Goal: Task Accomplishment & Management: Use online tool/utility

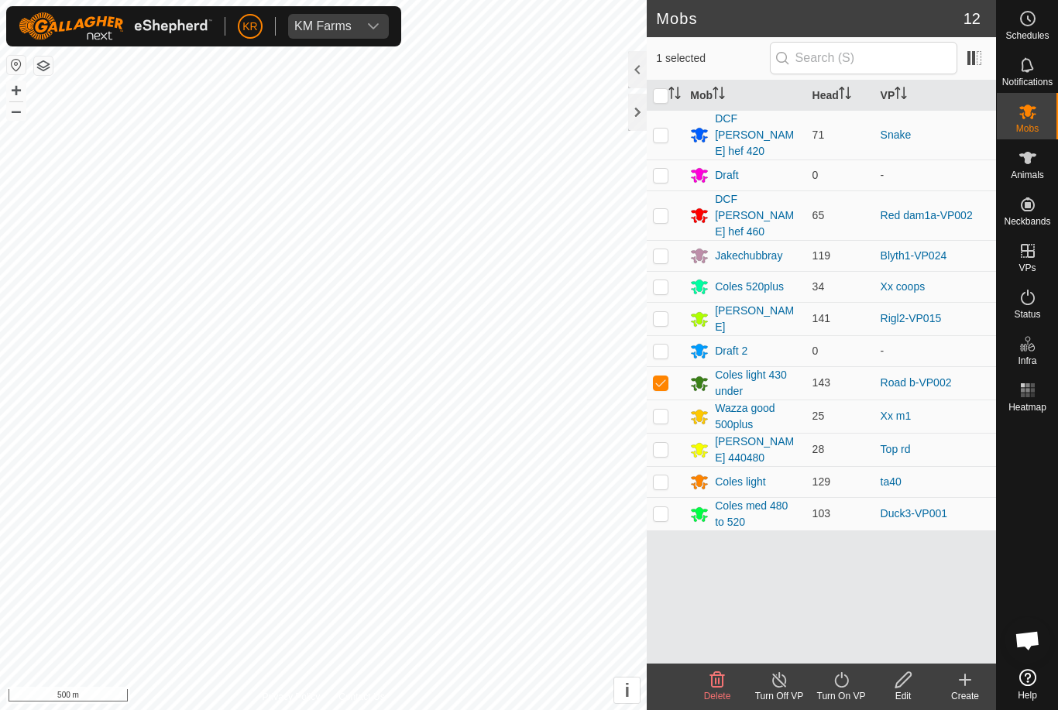
click at [857, 684] on turn-on-svg-icon at bounding box center [841, 680] width 62 height 19
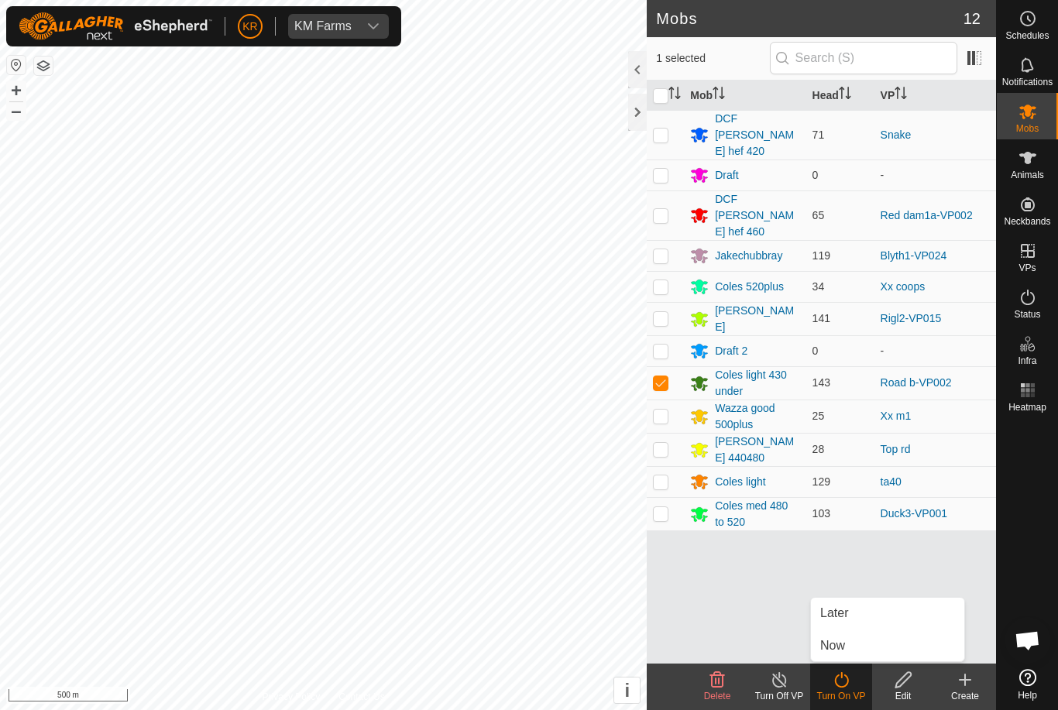
click at [857, 646] on link "Now" at bounding box center [887, 646] width 153 height 31
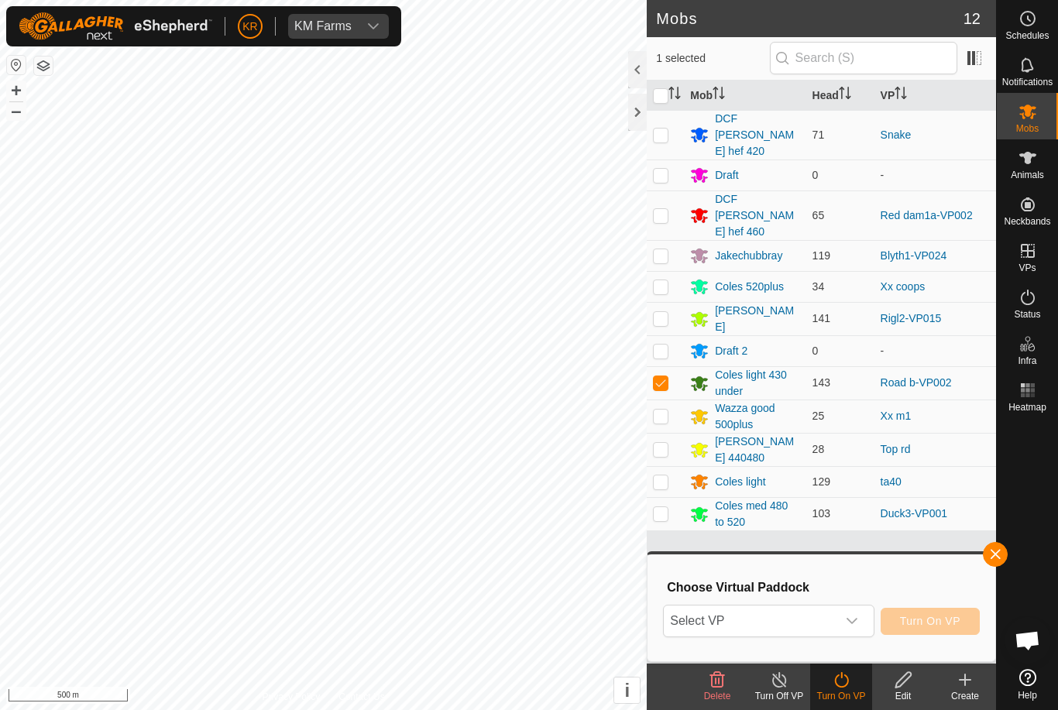
click at [867, 622] on div "dropdown trigger" at bounding box center [852, 621] width 31 height 31
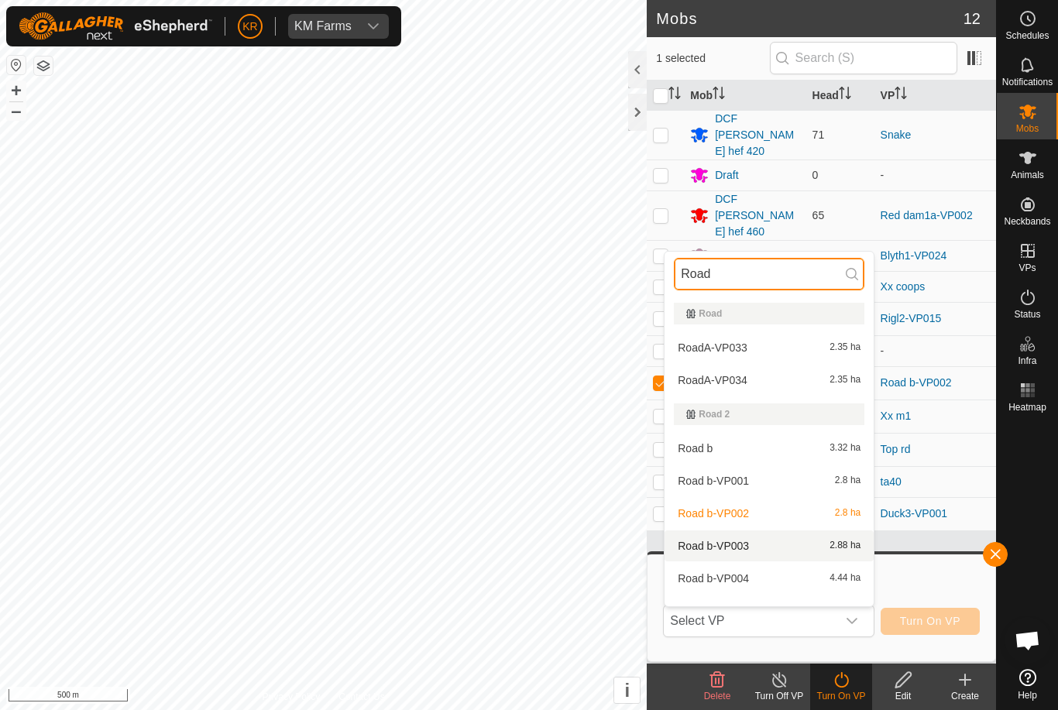
type input "Road"
click at [845, 550] on span "2.88 ha" at bounding box center [845, 546] width 31 height 11
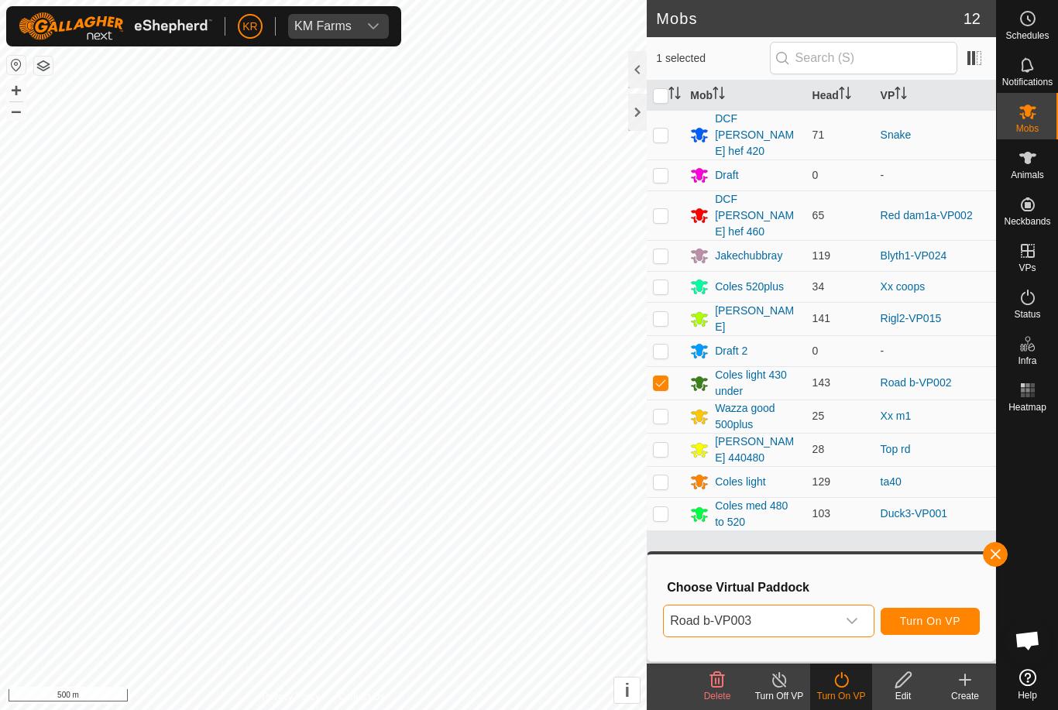
click at [926, 610] on button "Turn On VP" at bounding box center [930, 621] width 99 height 27
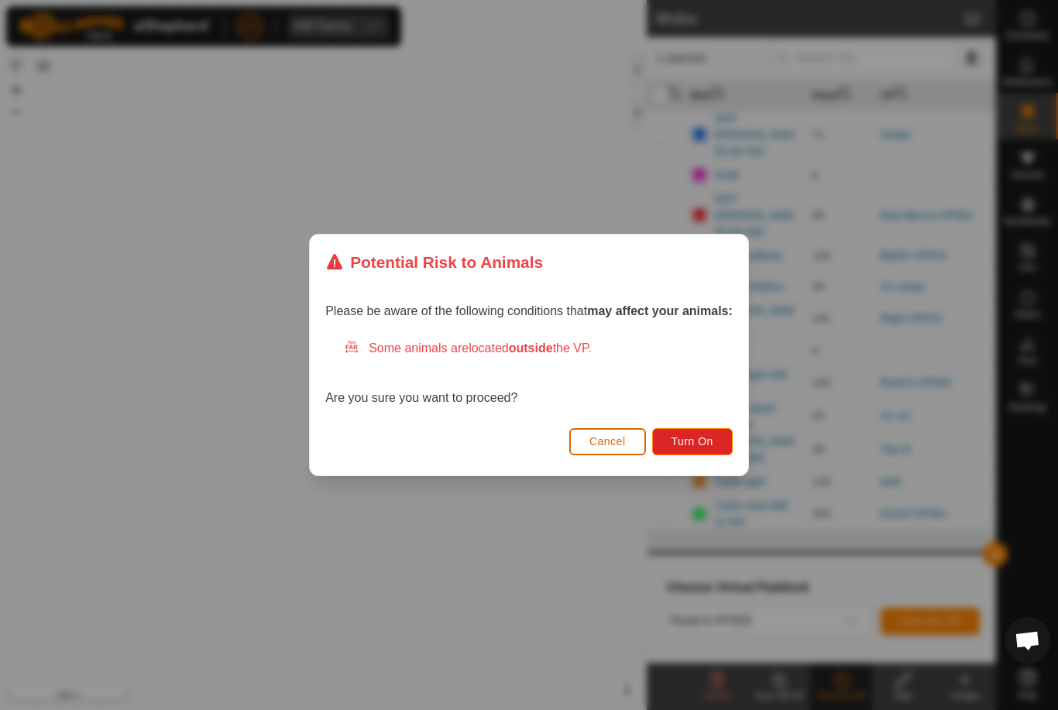
click at [691, 443] on span "Turn On" at bounding box center [693, 441] width 42 height 12
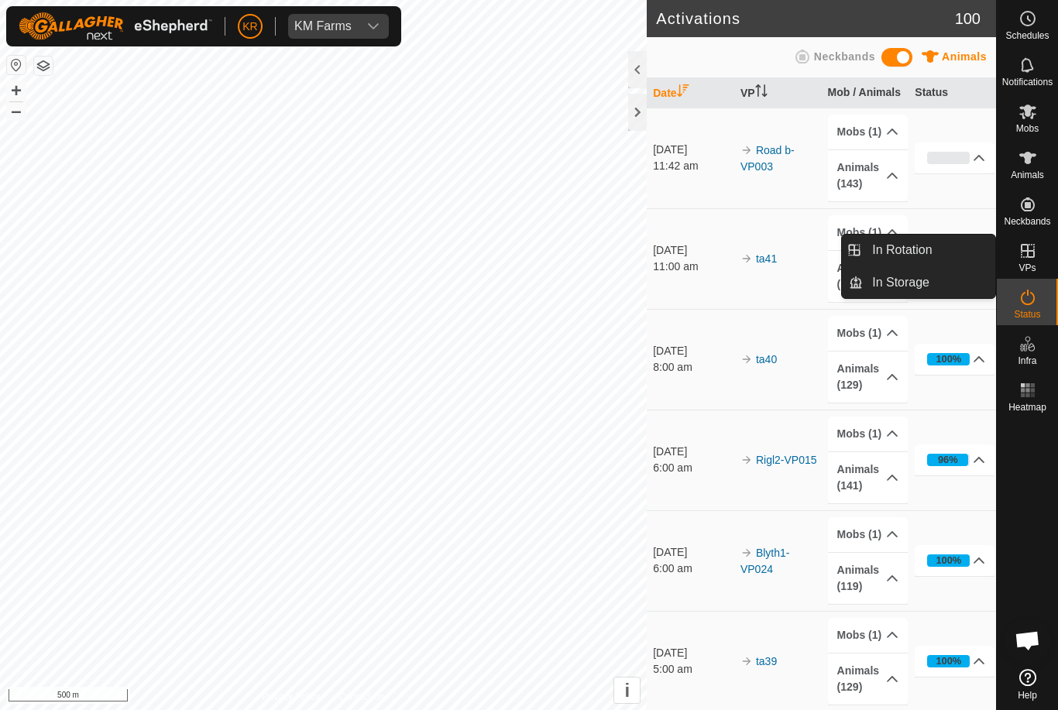
click at [960, 260] on link "In Rotation" at bounding box center [929, 250] width 132 height 31
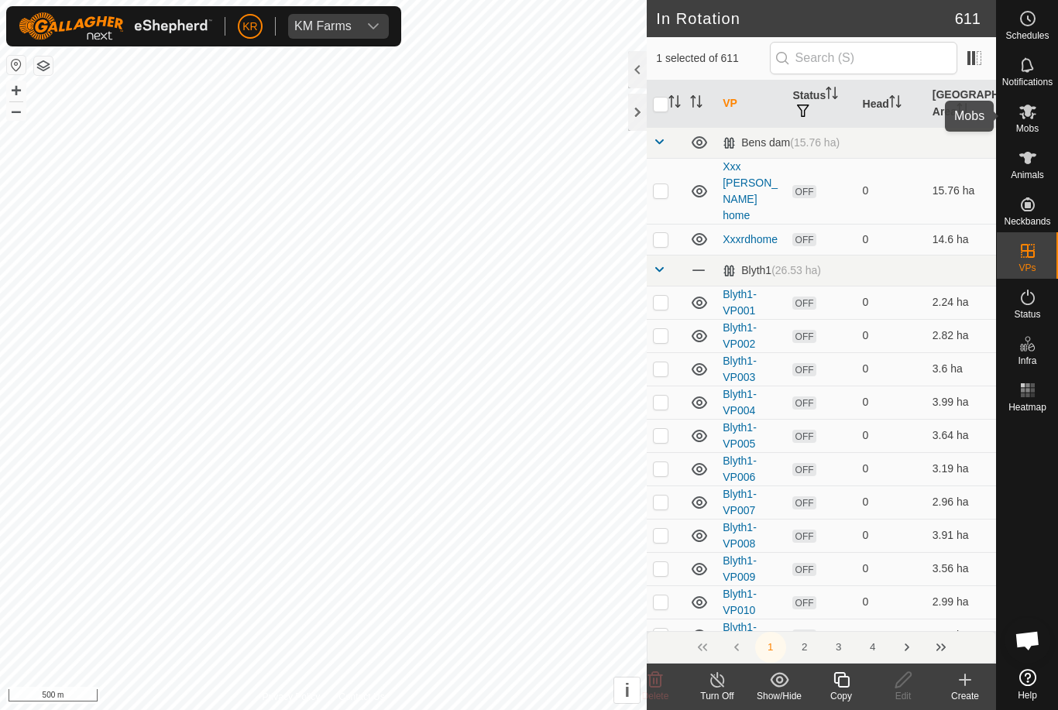
click at [1050, 118] on div "Mobs" at bounding box center [1027, 116] width 61 height 46
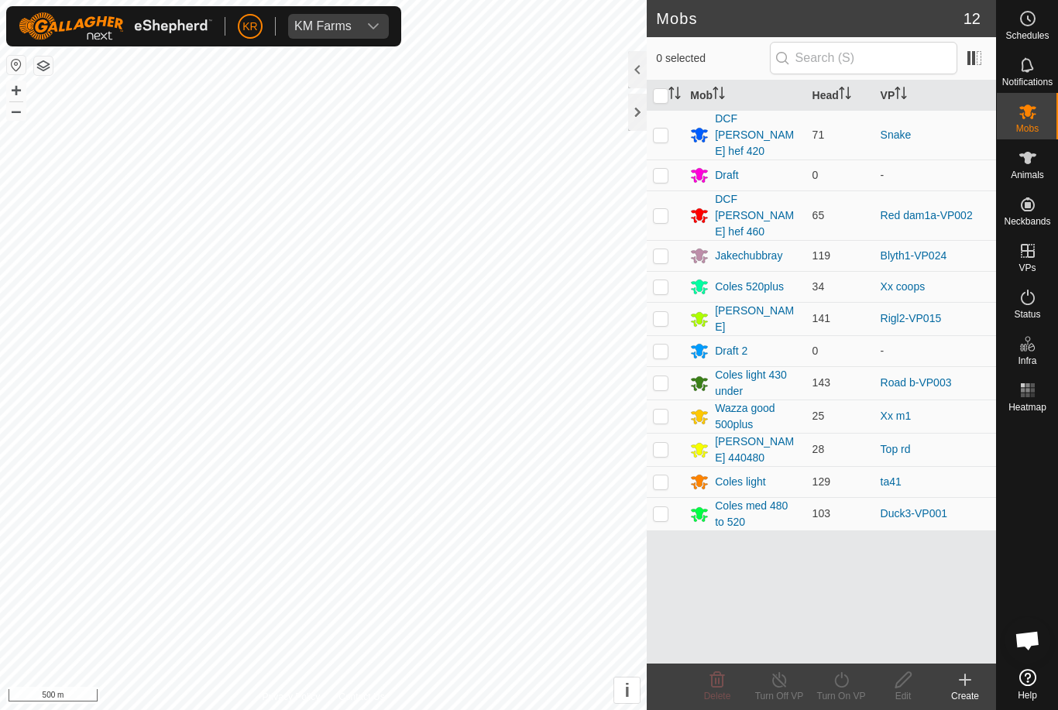
click at [660, 209] on p-checkbox at bounding box center [660, 215] width 15 height 12
checkbox input "true"
click at [851, 696] on div "Turn On VP" at bounding box center [841, 696] width 62 height 14
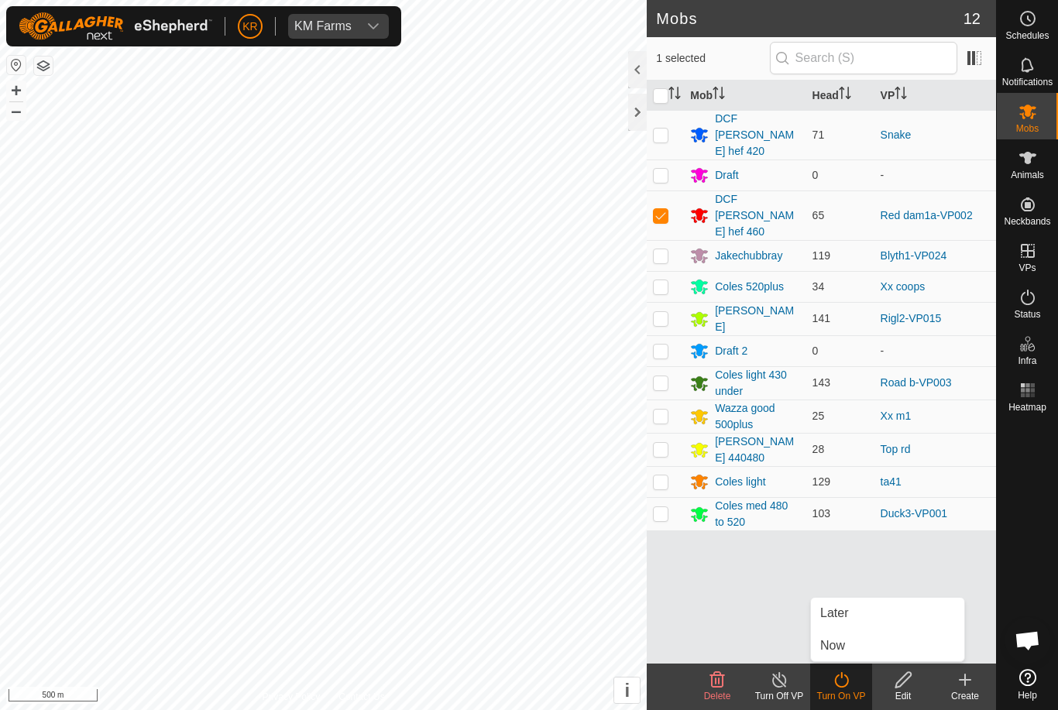
click at [881, 653] on link "Now" at bounding box center [887, 646] width 153 height 31
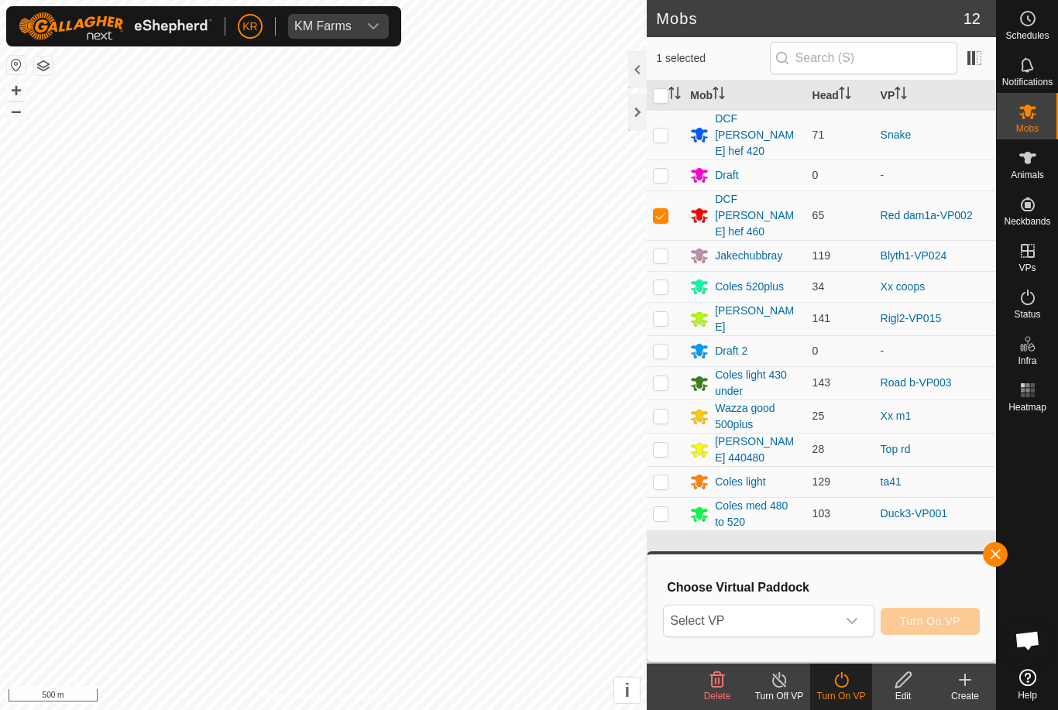
click at [860, 629] on div "dropdown trigger" at bounding box center [852, 621] width 31 height 31
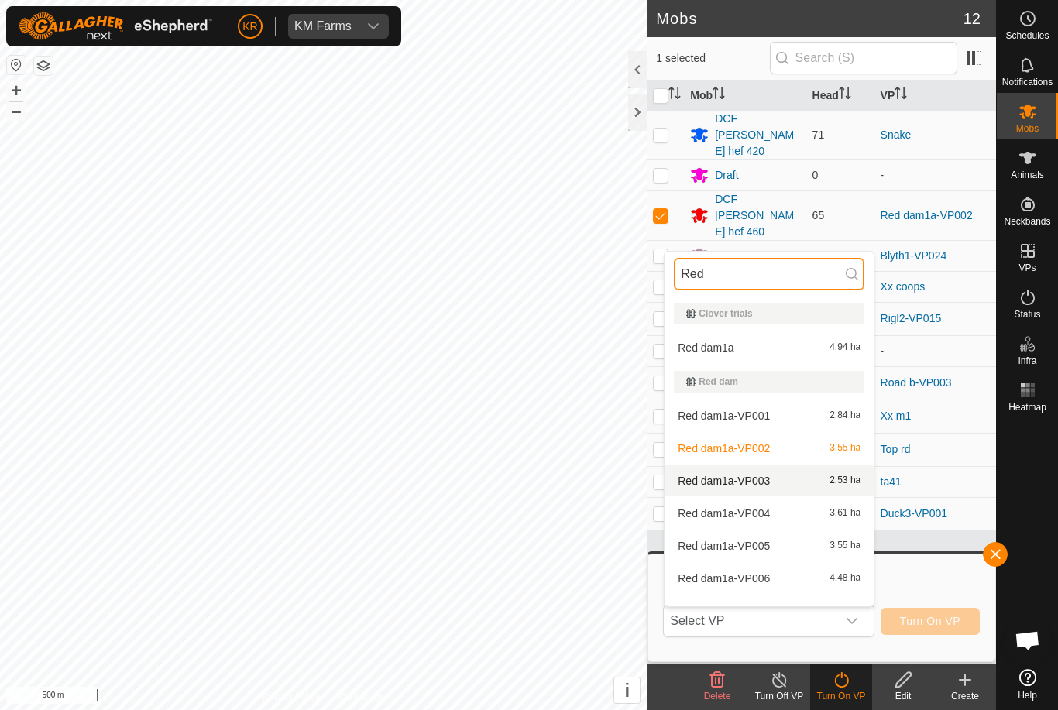
type input "Red"
click at [806, 486] on div "Red dam1a-VP003 2.53 ha" at bounding box center [769, 481] width 191 height 19
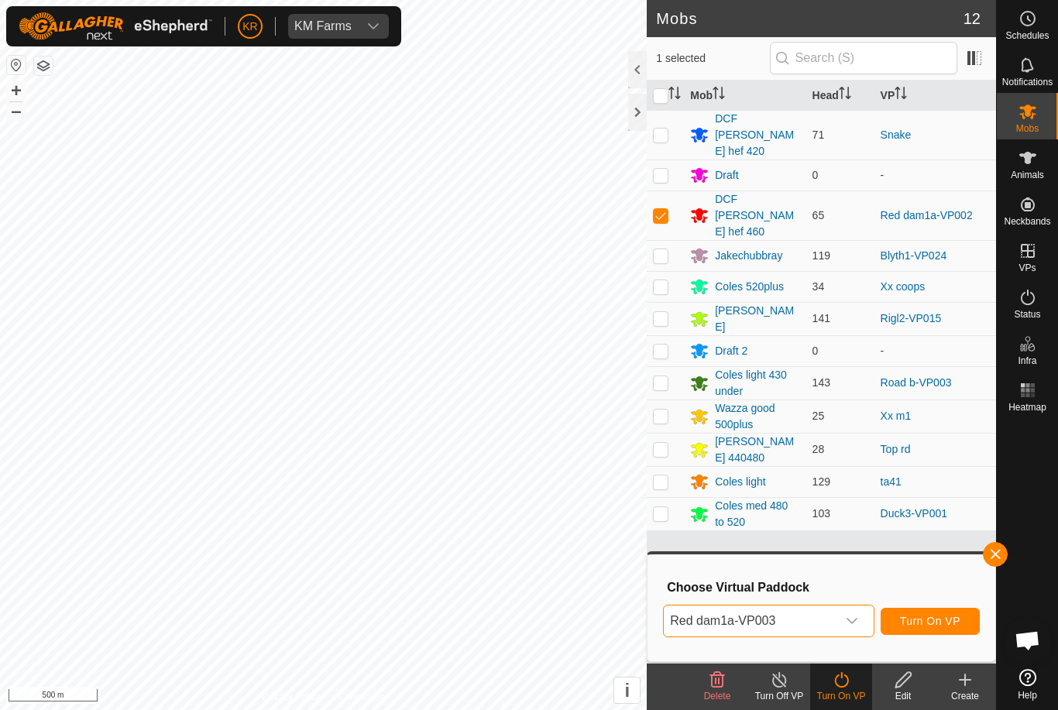
click at [925, 623] on span "Turn On VP" at bounding box center [930, 621] width 60 height 12
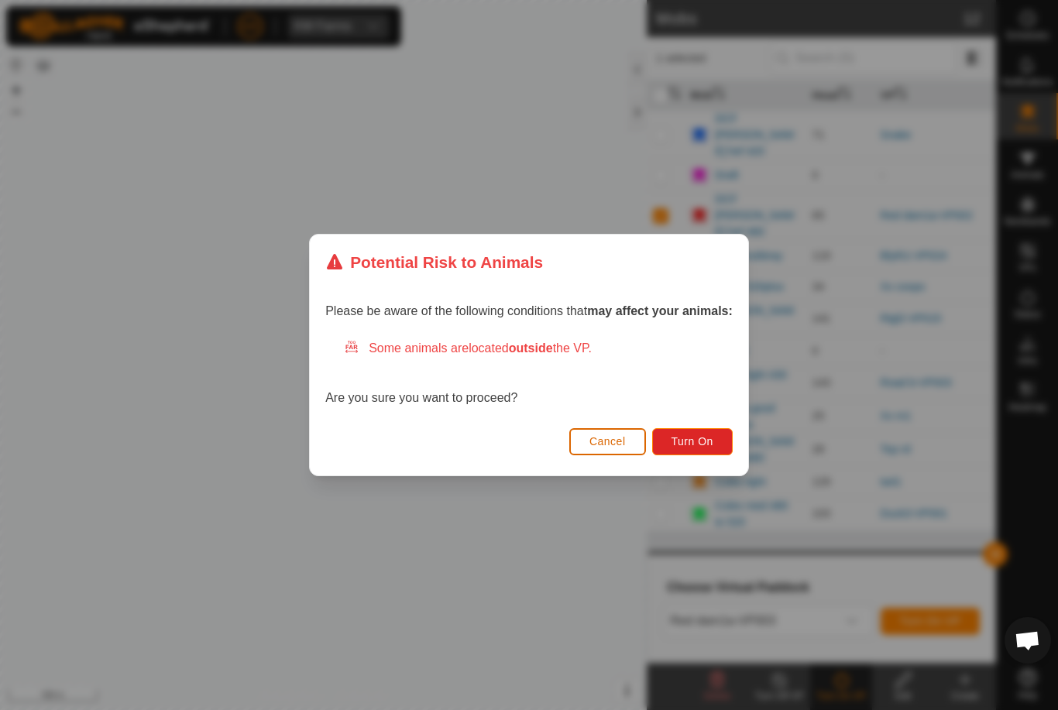
click at [685, 453] on button "Turn On" at bounding box center [692, 441] width 81 height 27
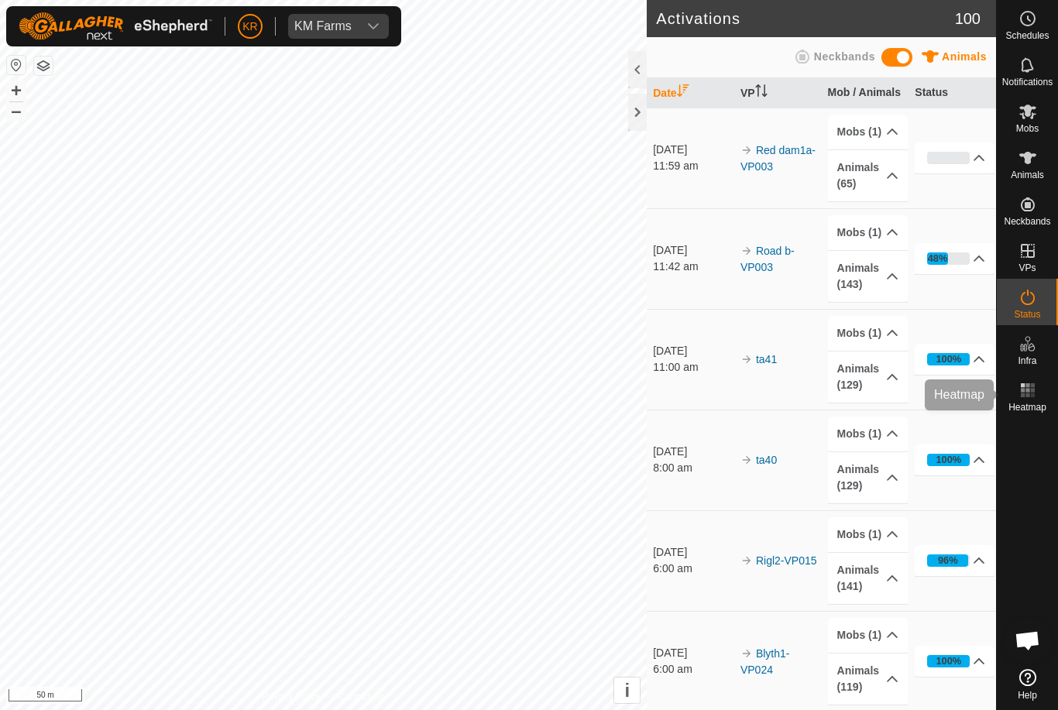
click at [1036, 403] on span "Heatmap" at bounding box center [1028, 407] width 38 height 9
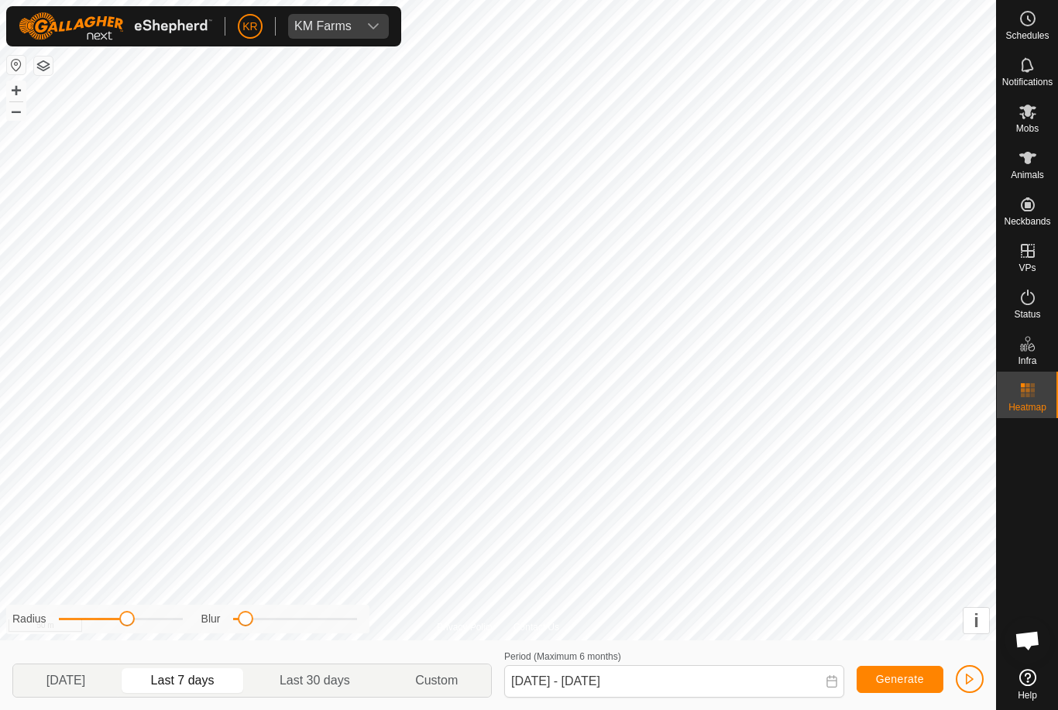
click at [39, 676] on span "[DATE]" at bounding box center [66, 681] width 98 height 25
type input "[DATE] - [DATE]"
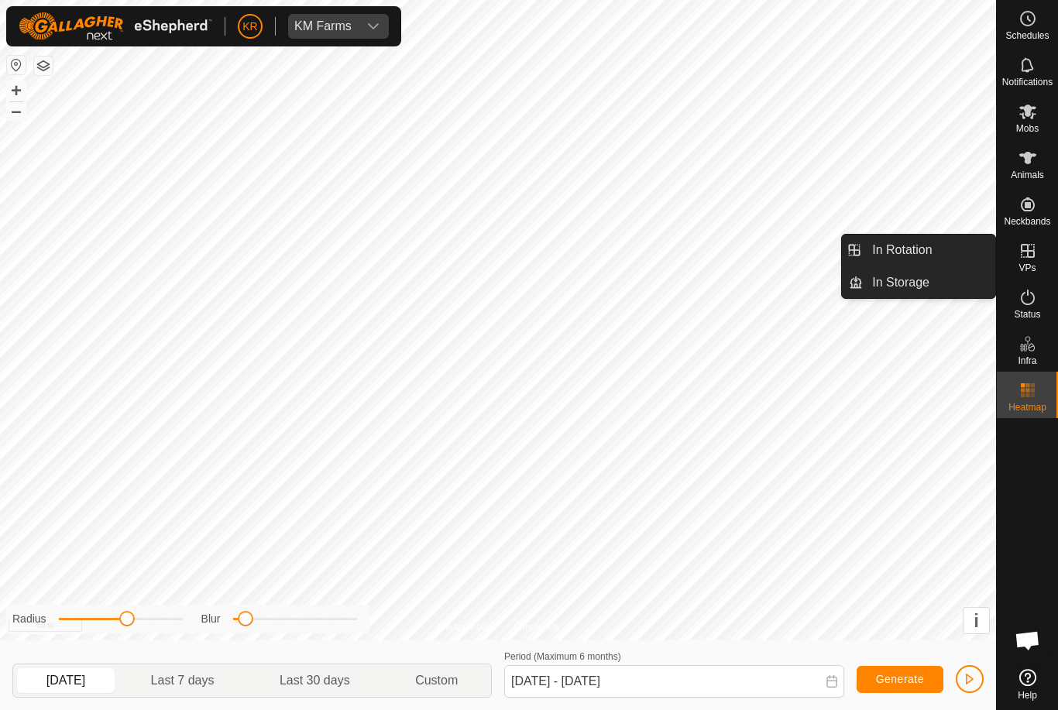
click at [948, 253] on link "In Rotation" at bounding box center [929, 250] width 132 height 31
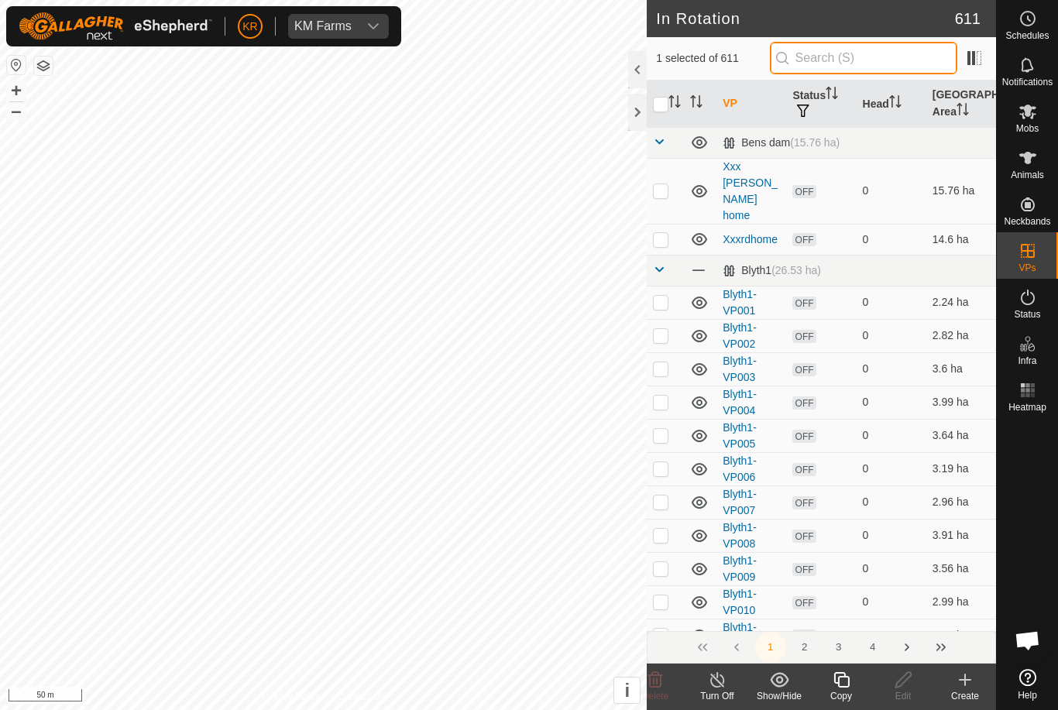
click at [909, 67] on input "text" at bounding box center [863, 58] width 187 height 33
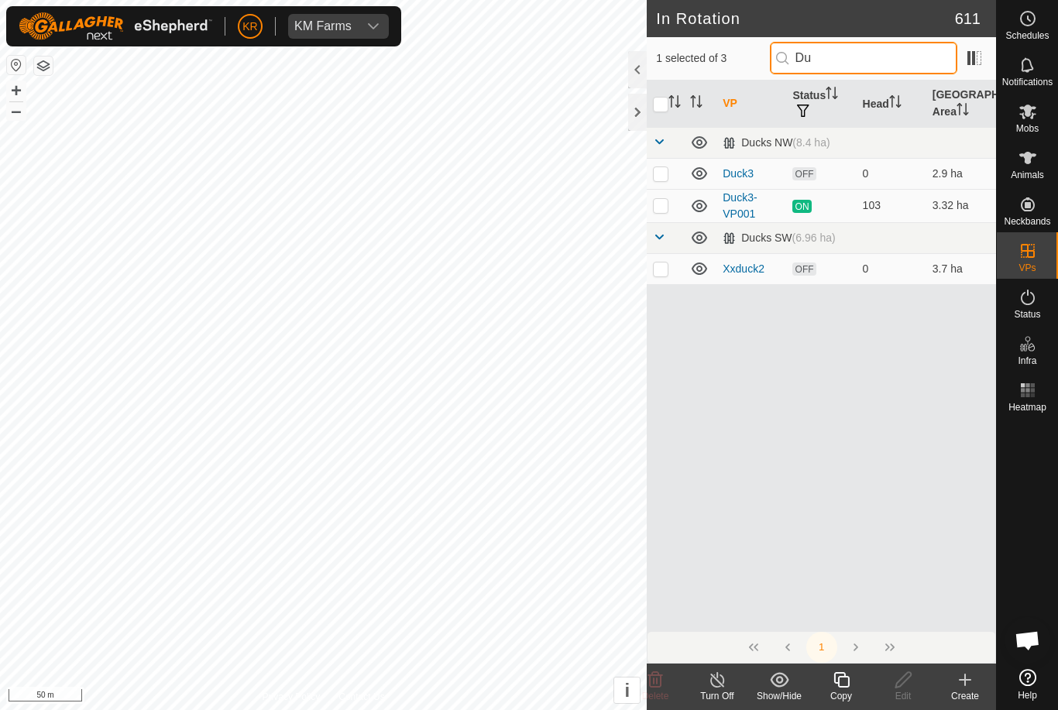
type input "Du"
click at [665, 170] on p-checkbox at bounding box center [660, 173] width 15 height 12
checkbox input "true"
click at [660, 98] on input "checkbox" at bounding box center [660, 104] width 15 height 15
checkbox input "true"
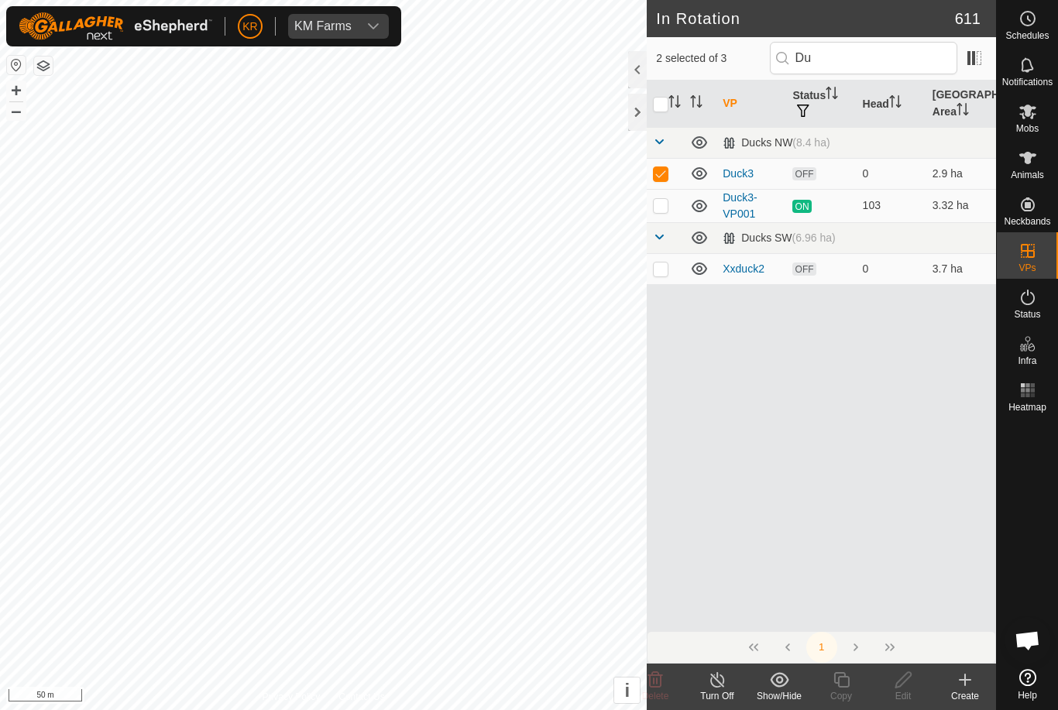
checkbox input "true"
click at [663, 101] on input "checkbox" at bounding box center [660, 104] width 15 height 15
checkbox input "false"
click at [665, 170] on p-checkbox at bounding box center [660, 173] width 15 height 12
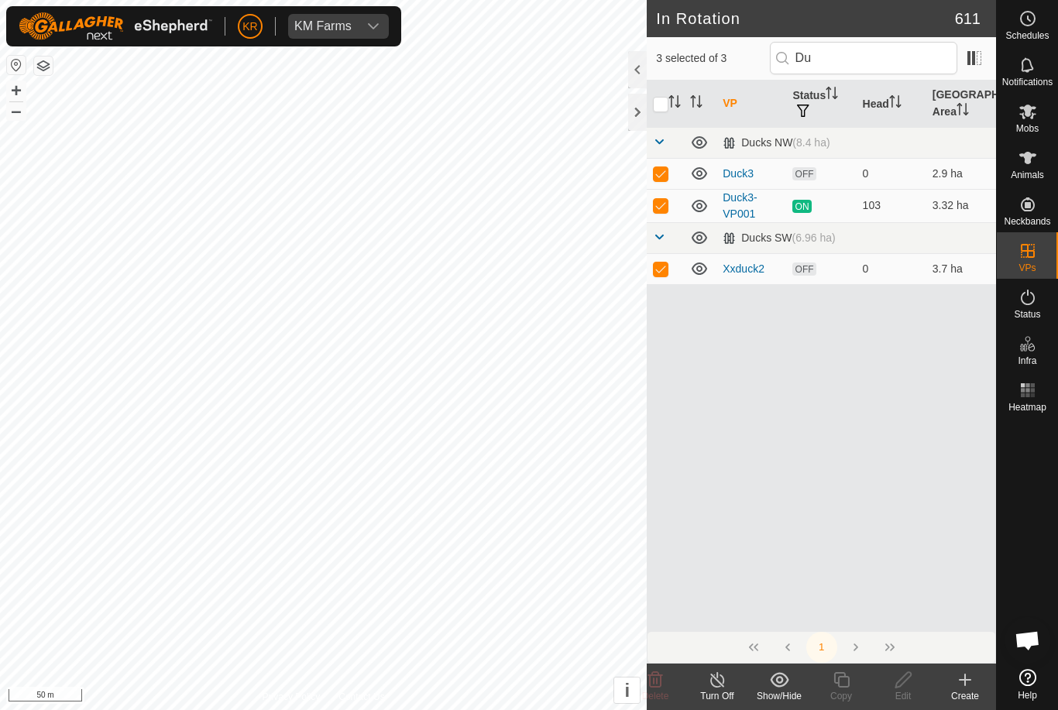
checkbox input "false"
click at [661, 197] on td at bounding box center [665, 205] width 37 height 33
checkbox input "false"
click at [653, 254] on td at bounding box center [665, 268] width 37 height 31
checkbox input "false"
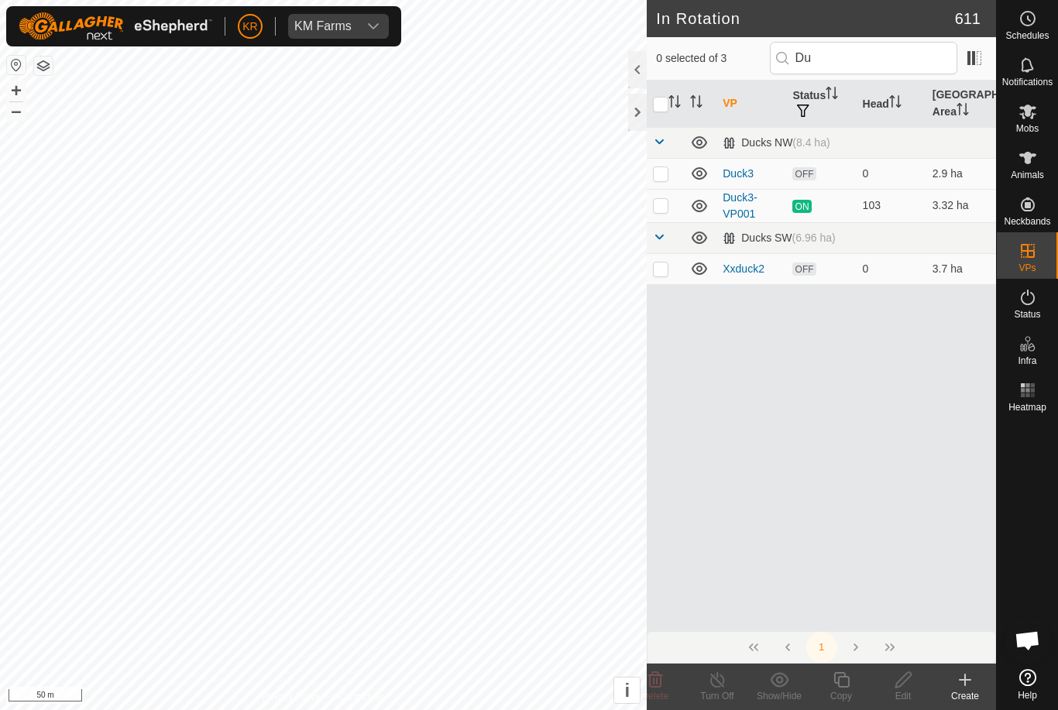
click at [669, 167] on td at bounding box center [665, 173] width 37 height 31
checkbox input "true"
click at [852, 685] on copy-svg-icon at bounding box center [841, 680] width 62 height 19
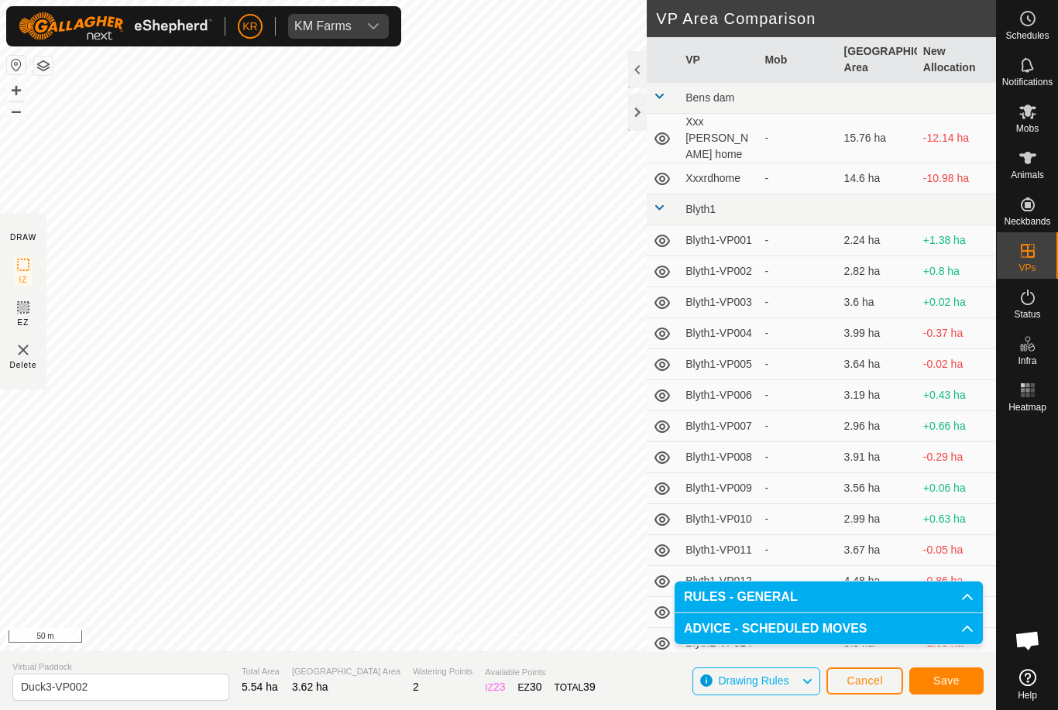
click at [959, 679] on span "Save" at bounding box center [946, 681] width 26 height 12
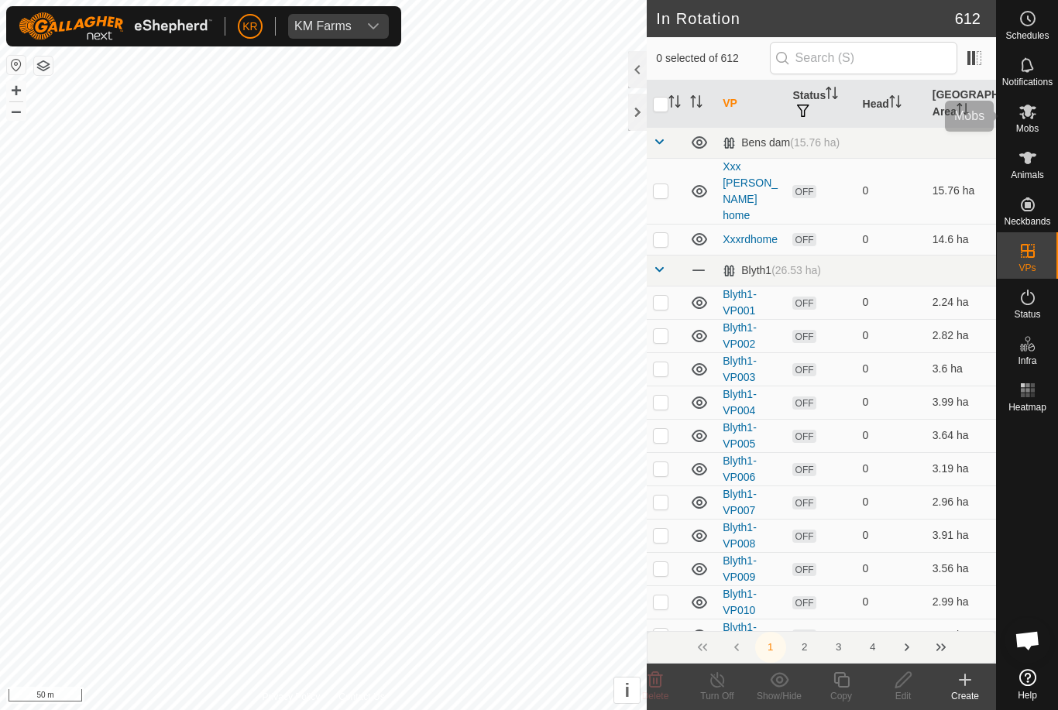
click at [1040, 114] on es-mob-svg-icon at bounding box center [1028, 111] width 28 height 25
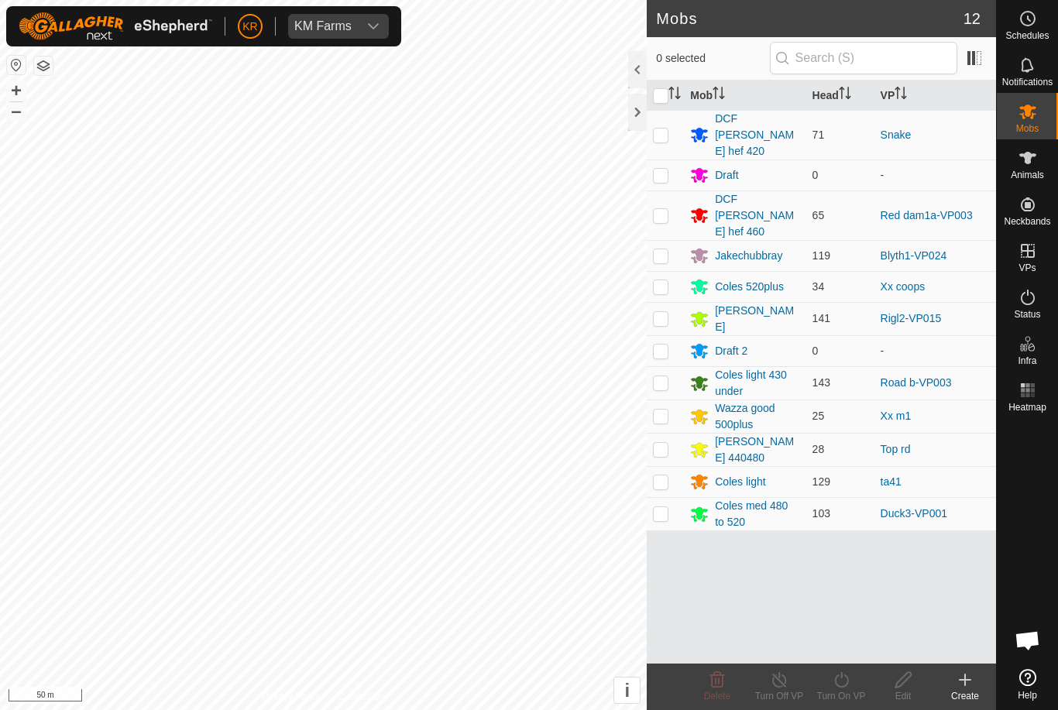
click at [655, 497] on td at bounding box center [665, 513] width 37 height 33
checkbox input "true"
click at [844, 686] on icon at bounding box center [841, 679] width 14 height 15
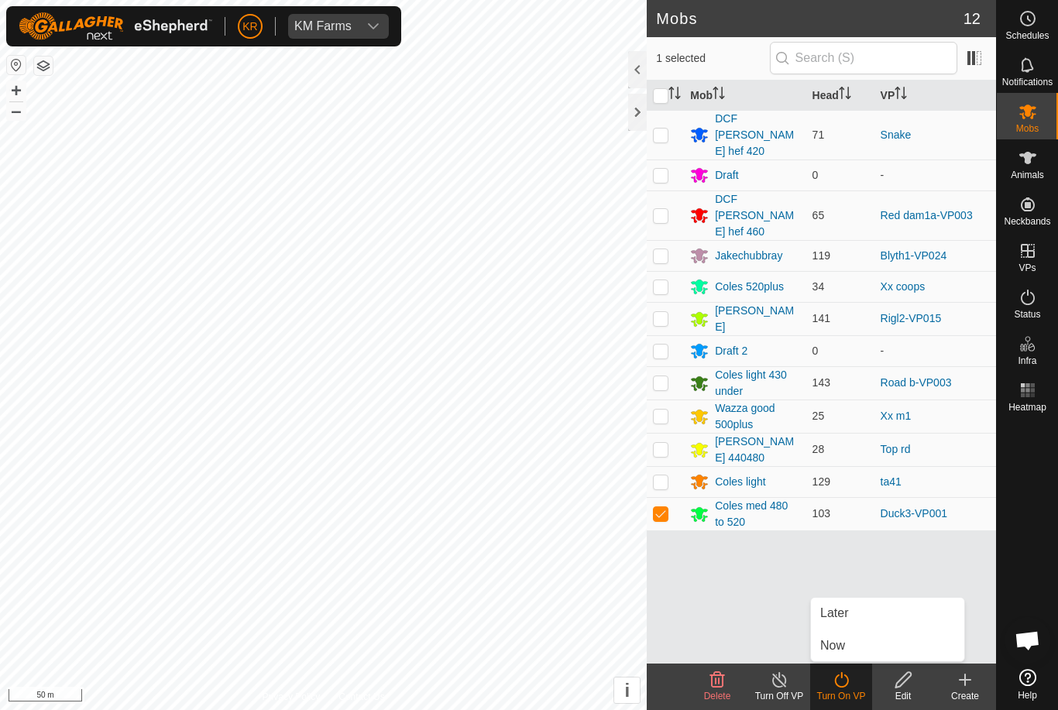
click at [865, 648] on link "Now" at bounding box center [887, 646] width 153 height 31
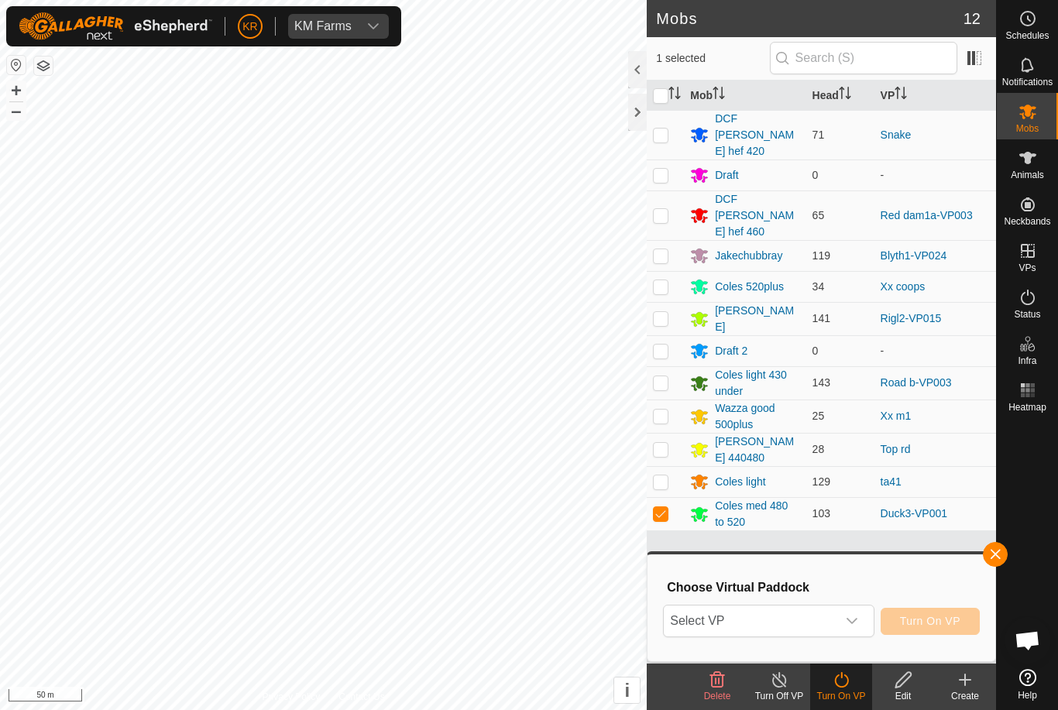
click at [851, 627] on div "dropdown trigger" at bounding box center [852, 621] width 31 height 31
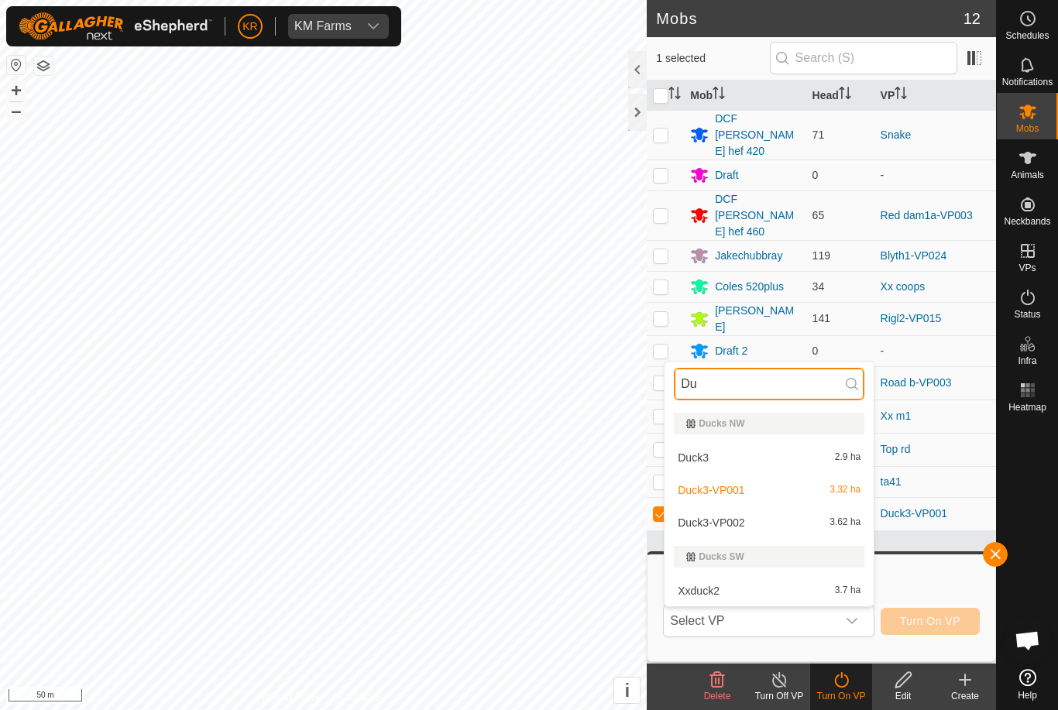
type input "Du"
click at [844, 522] on span "3.62 ha" at bounding box center [845, 522] width 31 height 11
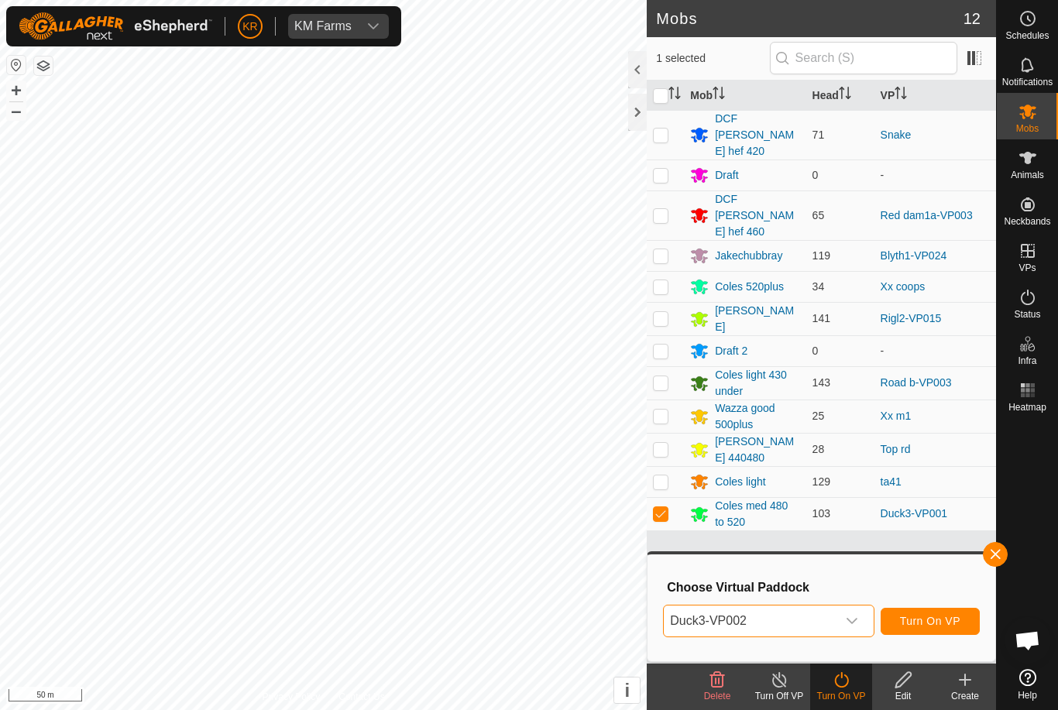
click at [935, 613] on button "Turn On VP" at bounding box center [930, 621] width 99 height 27
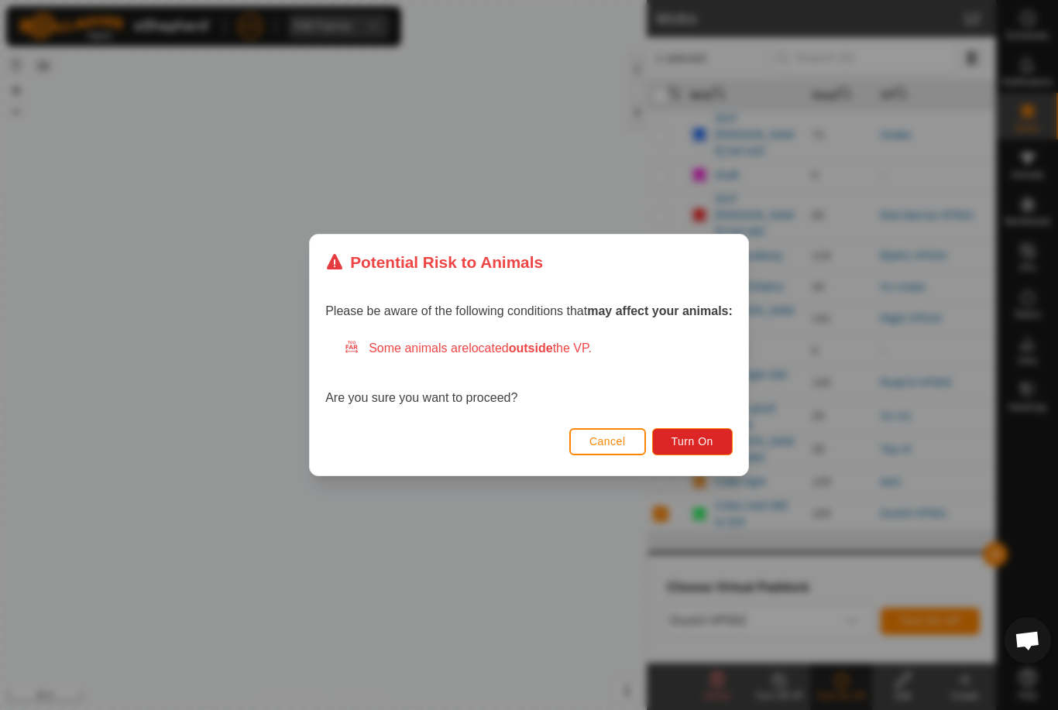
click at [684, 445] on span "Turn On" at bounding box center [693, 441] width 42 height 12
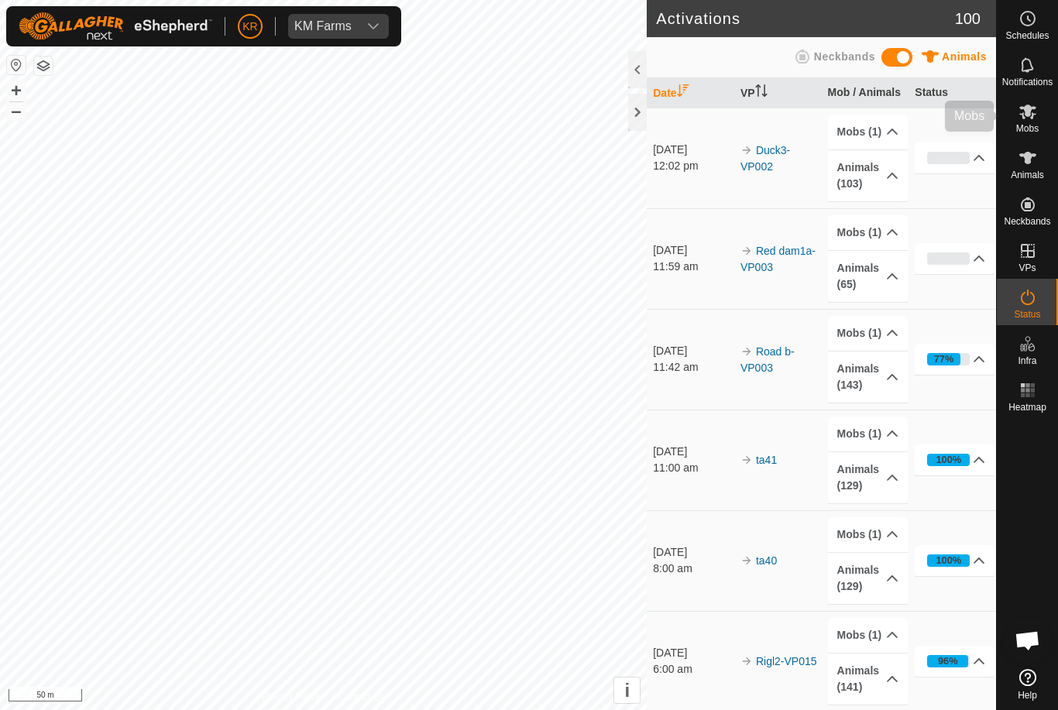
click at [1038, 131] on span "Mobs" at bounding box center [1027, 128] width 22 height 9
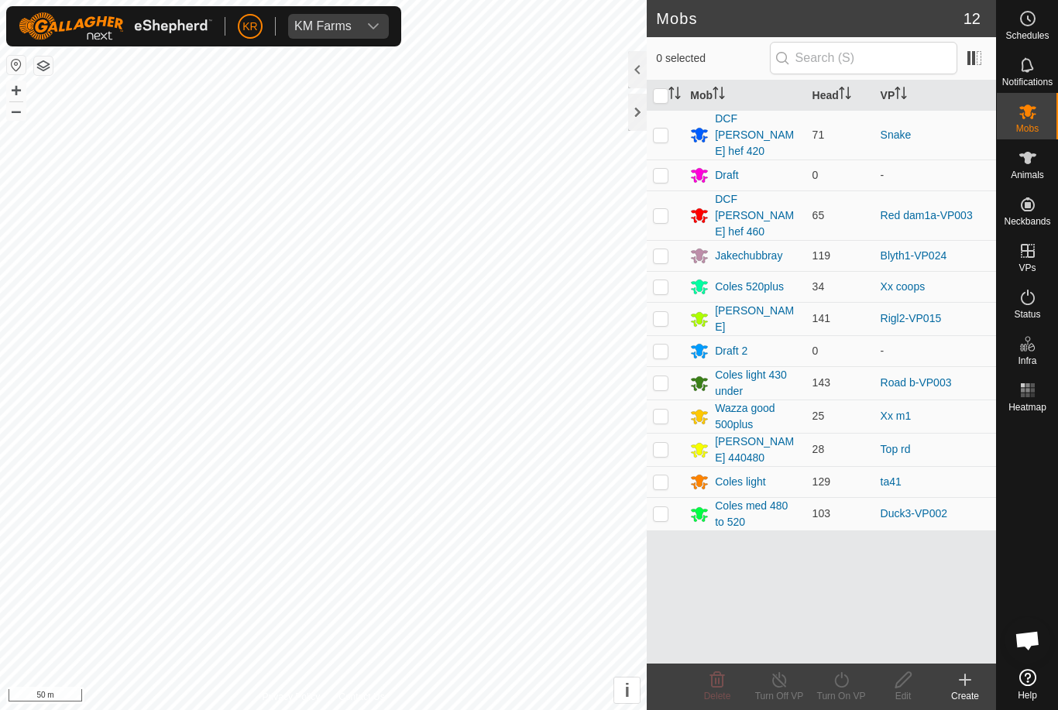
click at [656, 280] on p-checkbox at bounding box center [660, 286] width 15 height 12
checkbox input "true"
click at [848, 686] on icon at bounding box center [841, 680] width 19 height 19
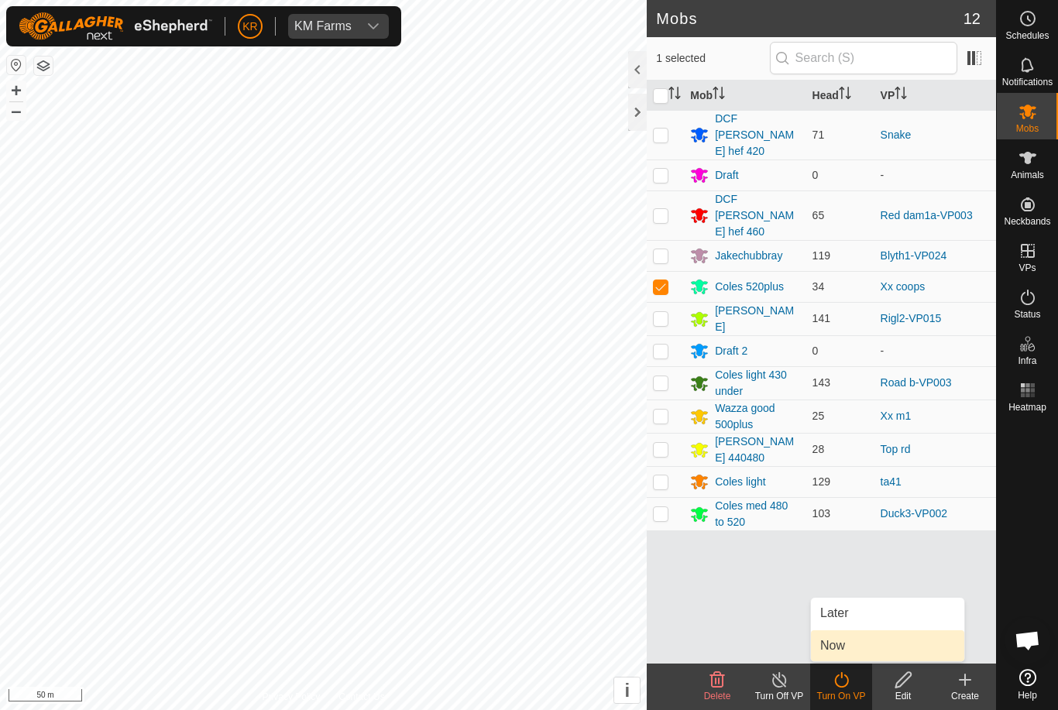
click at [874, 647] on link "Now" at bounding box center [887, 646] width 153 height 31
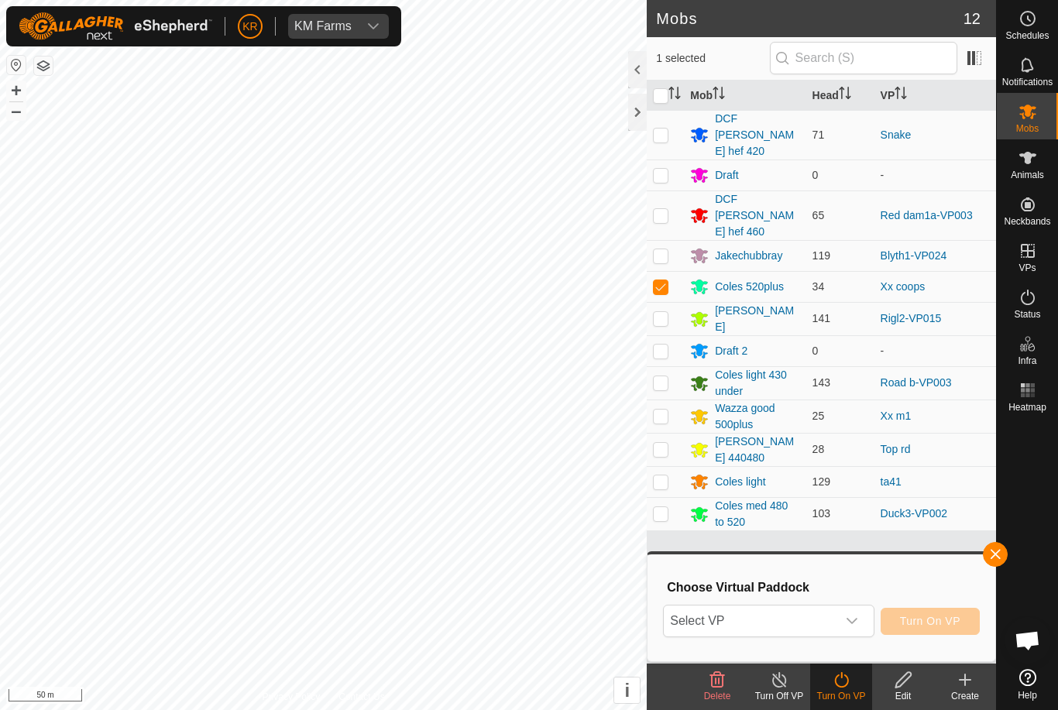
click at [836, 622] on span "Select VP" at bounding box center [750, 621] width 172 height 31
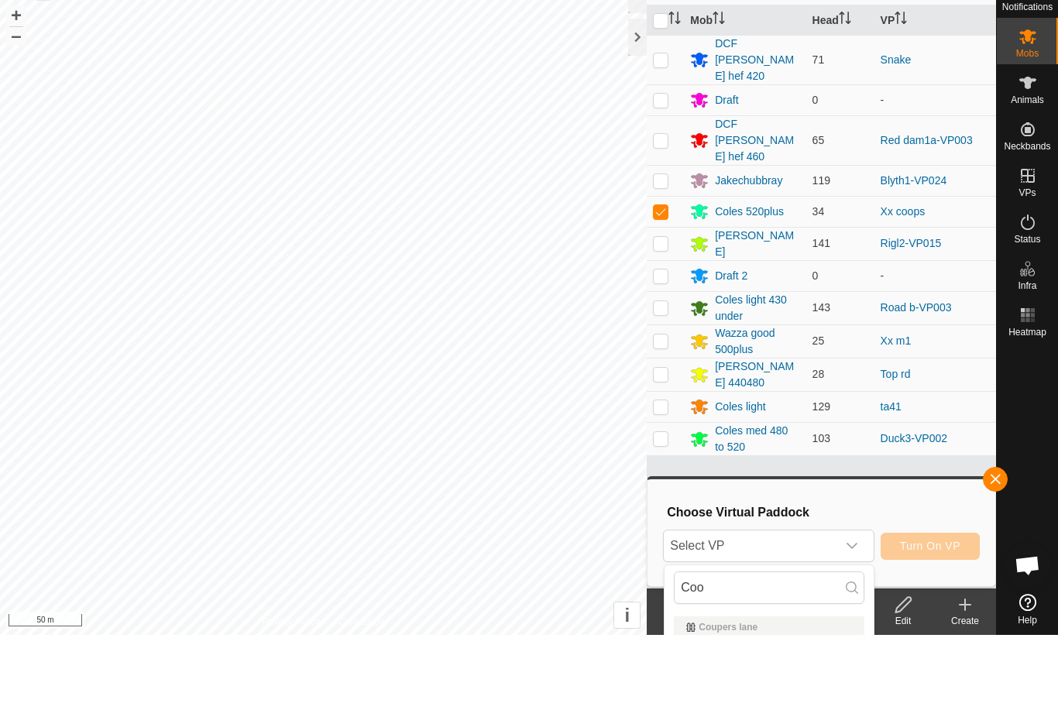
scroll to position [75, 0]
type input "Coo"
click at [820, 696] on div "Xx coops-VP001 2.66 ha" at bounding box center [769, 694] width 191 height 19
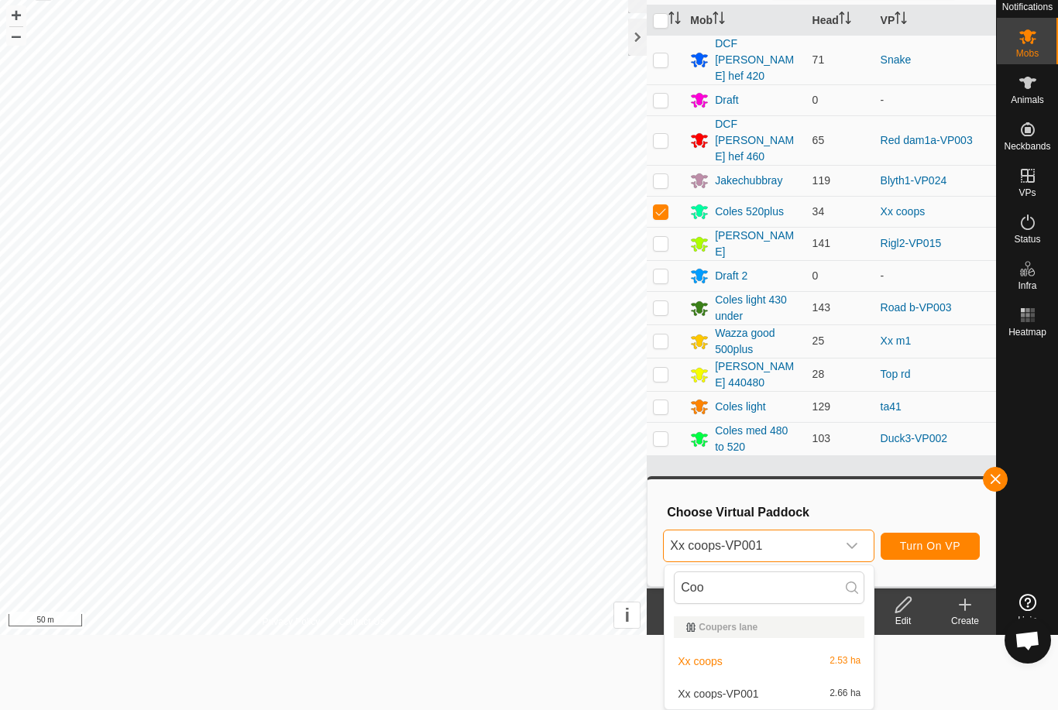
scroll to position [0, 0]
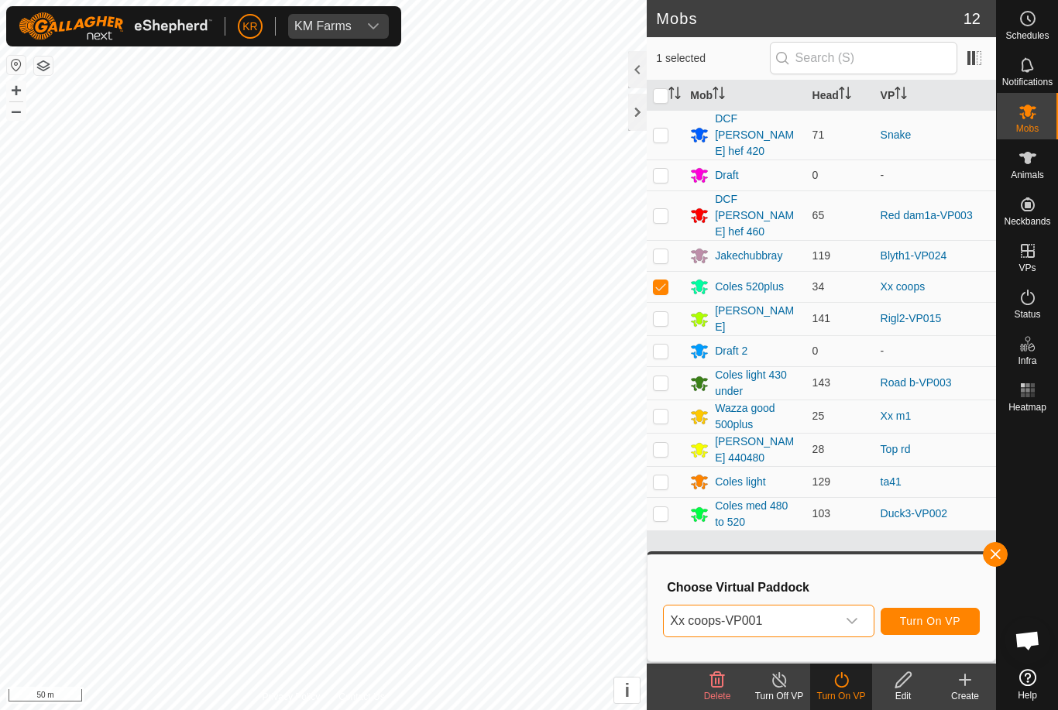
click at [946, 625] on span "Turn On VP" at bounding box center [930, 621] width 60 height 12
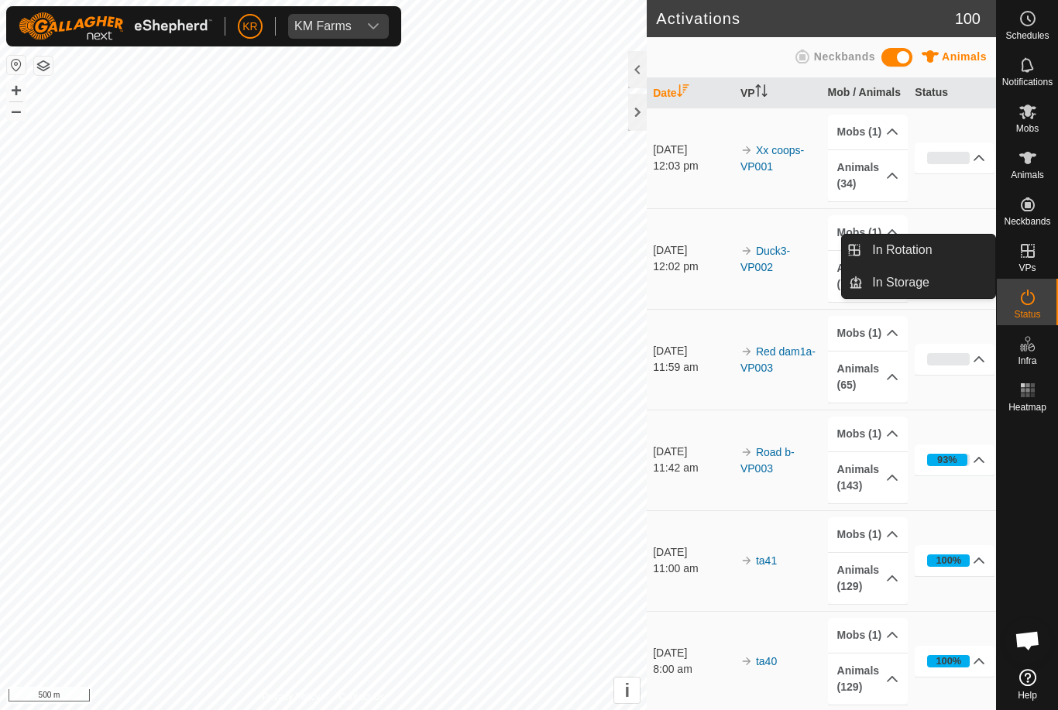
click at [930, 256] on span "In Rotation" at bounding box center [902, 250] width 60 height 19
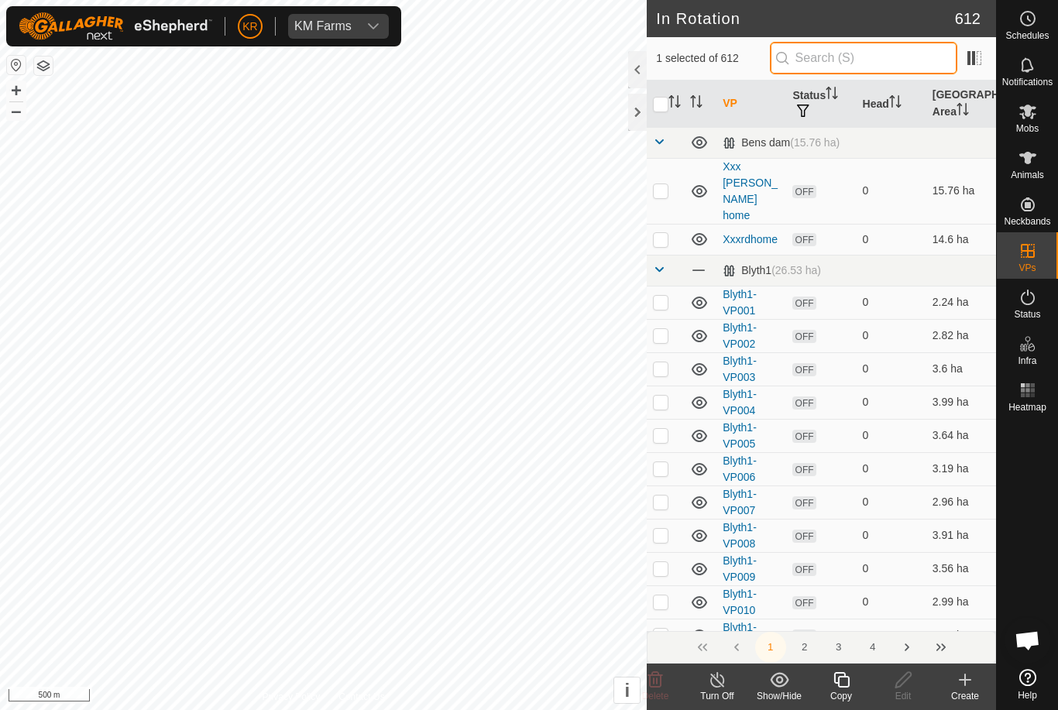
click at [916, 57] on input "text" at bounding box center [863, 58] width 187 height 33
click at [664, 105] on input "checkbox" at bounding box center [660, 104] width 15 height 15
checkbox input "true"
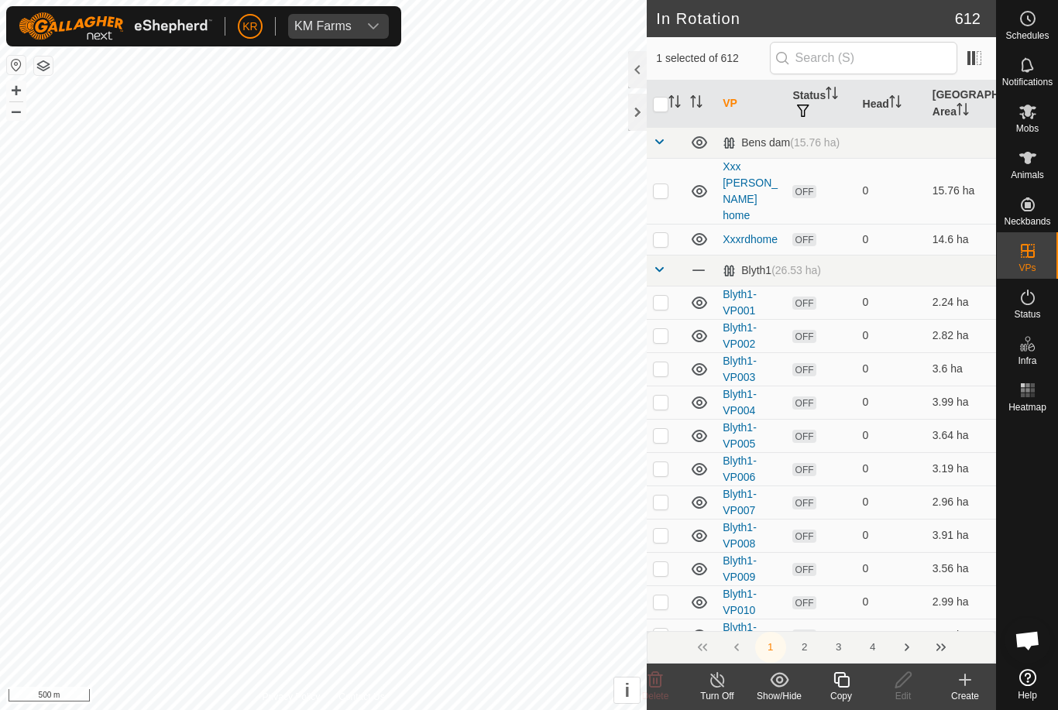
checkbox input "true"
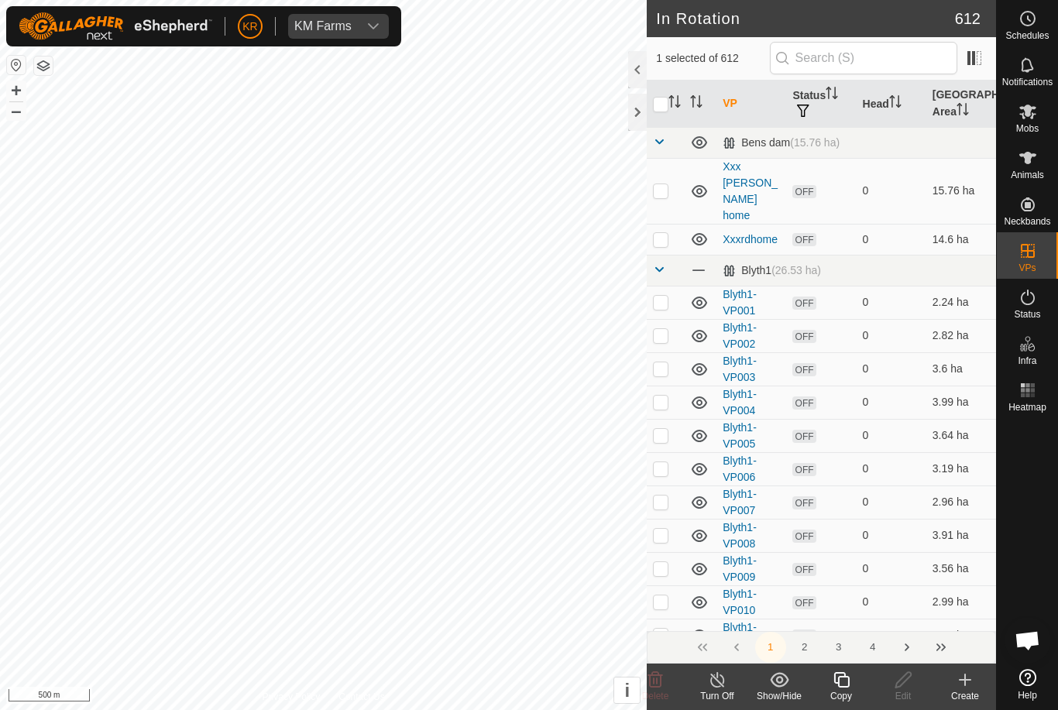
checkbox input "true"
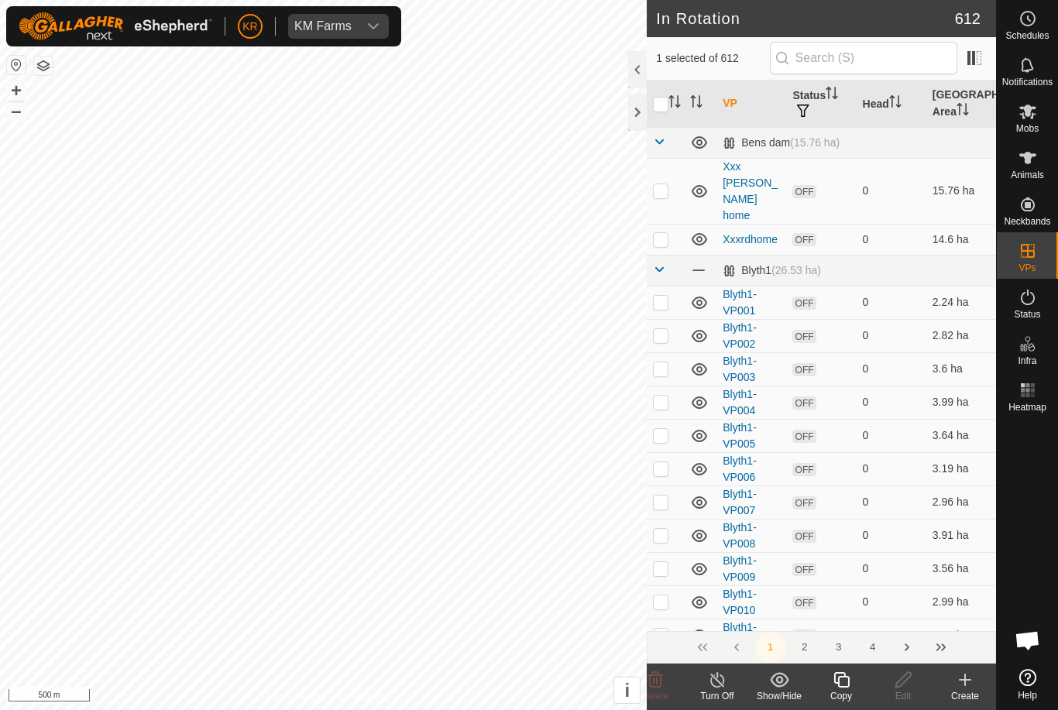
checkbox input "true"
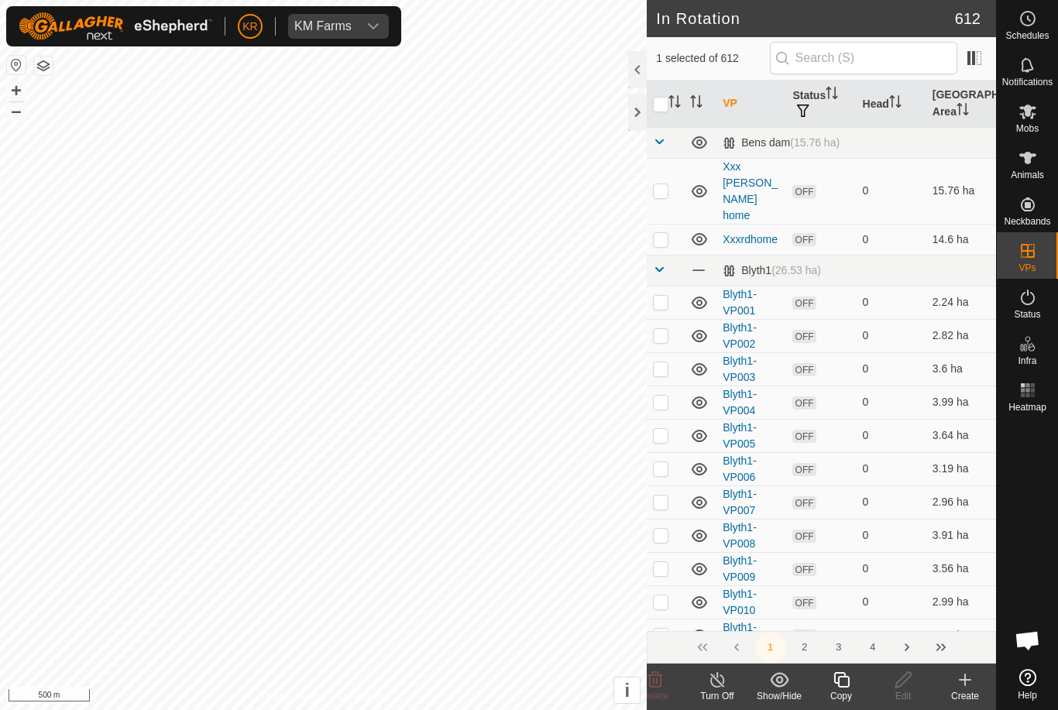
checkbox input "true"
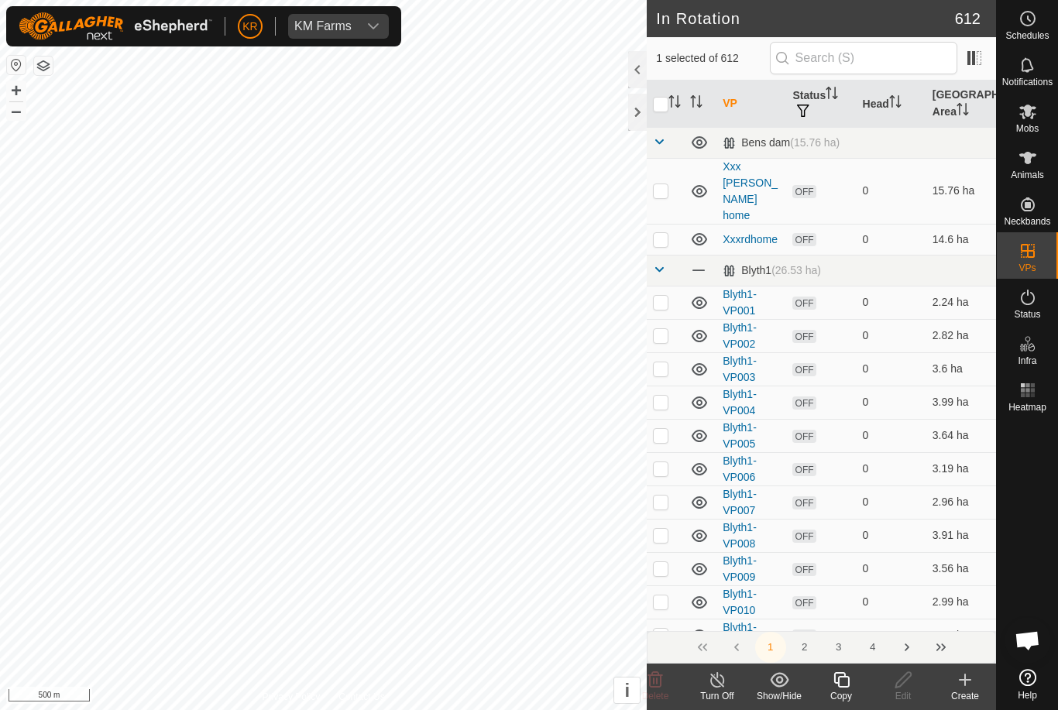
checkbox input "true"
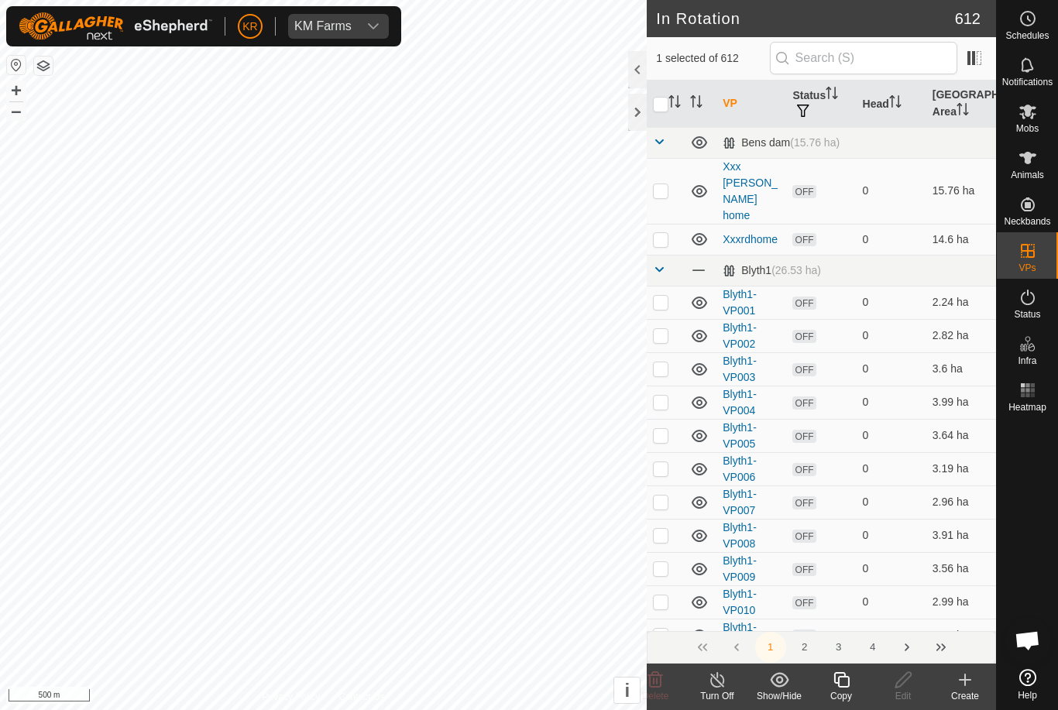
checkbox input "true"
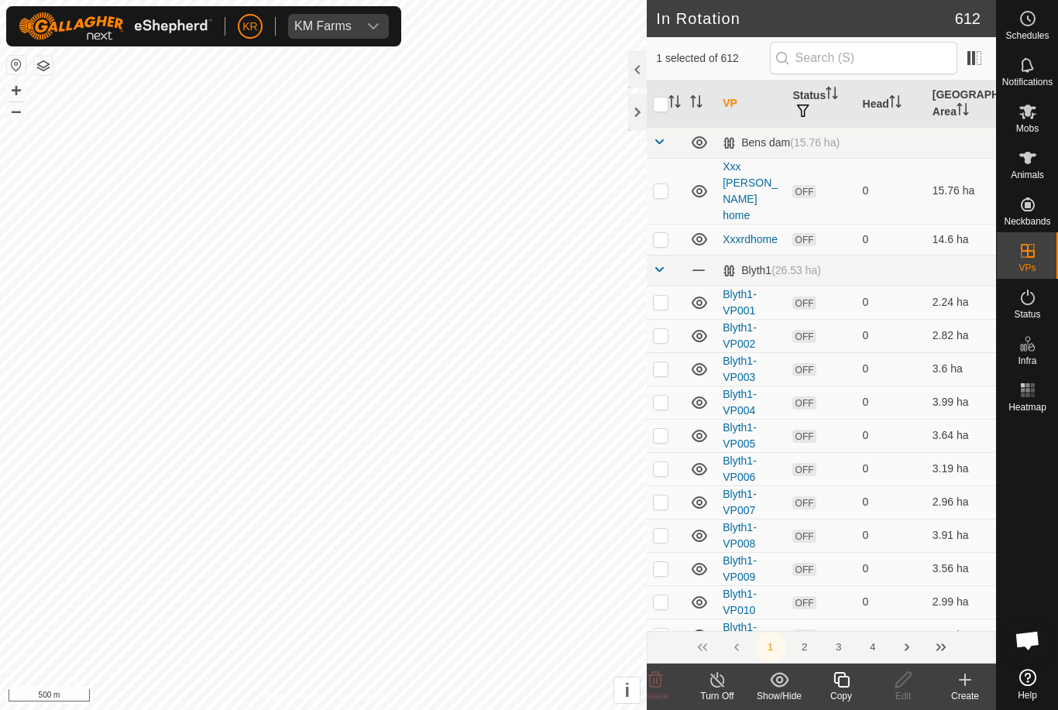
checkbox input "true"
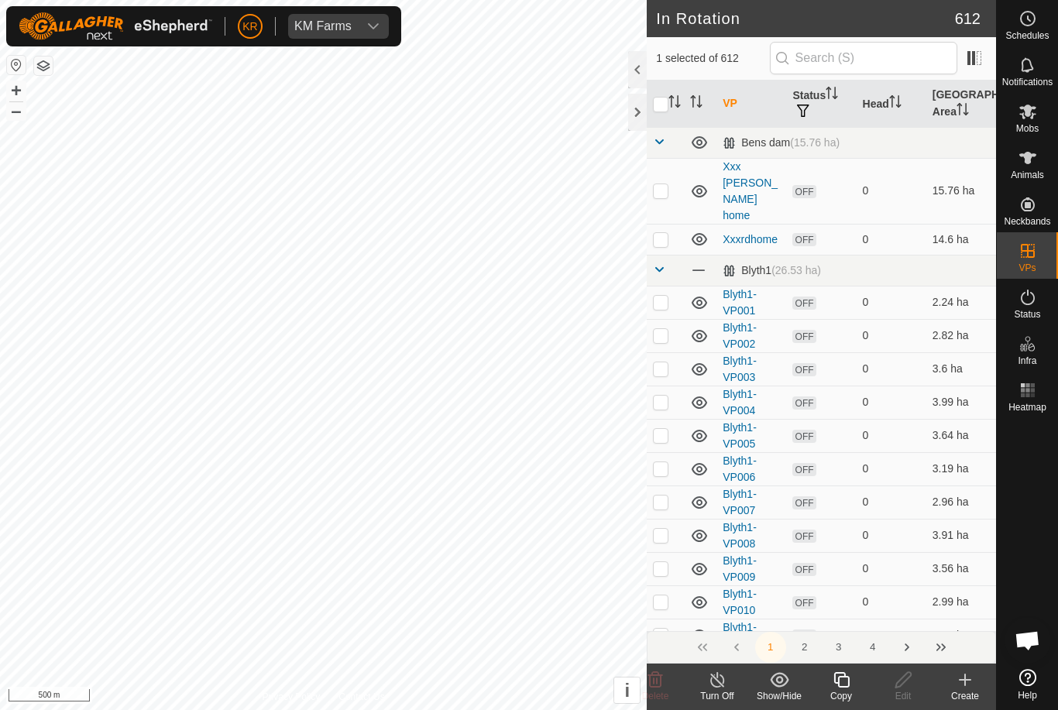
checkbox input "true"
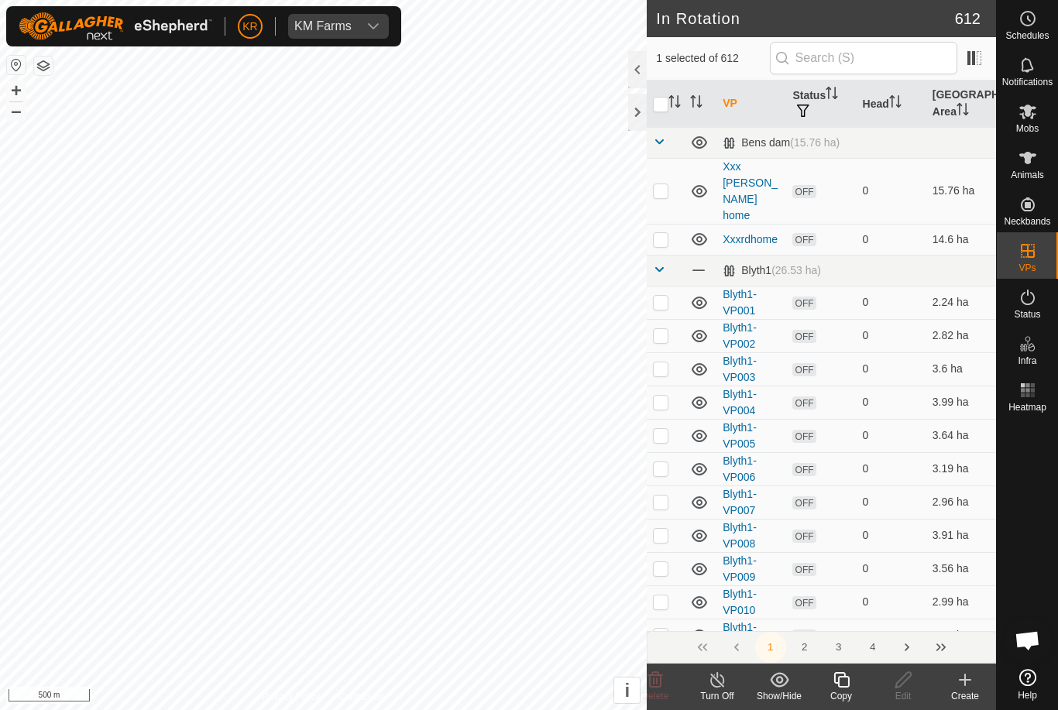
checkbox input "true"
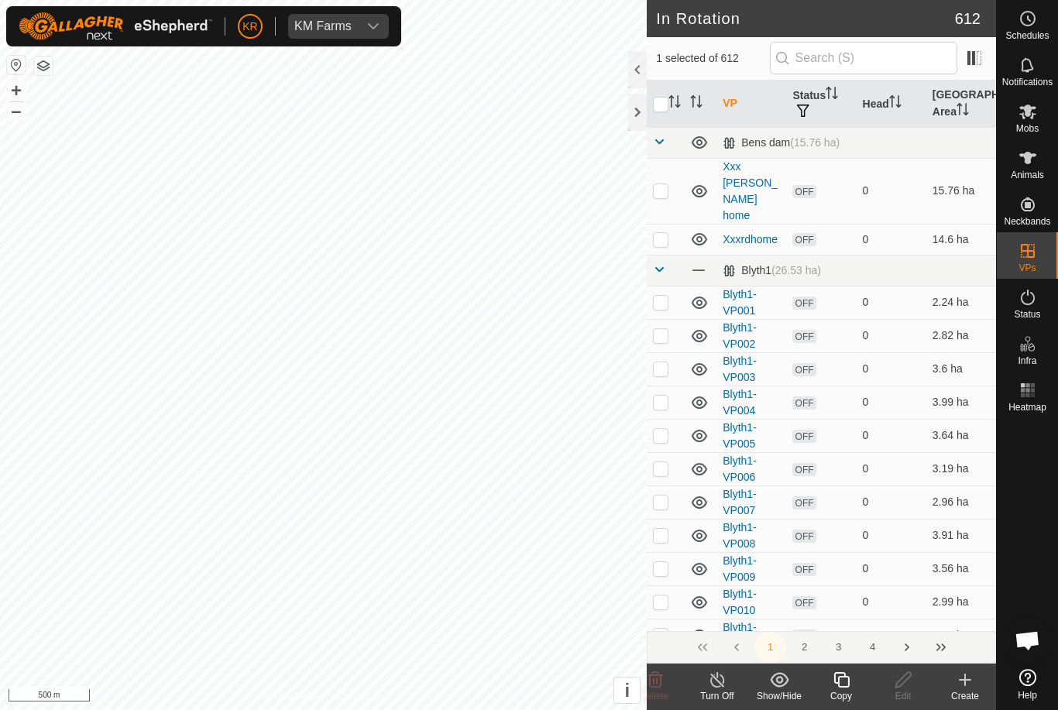
checkbox input "true"
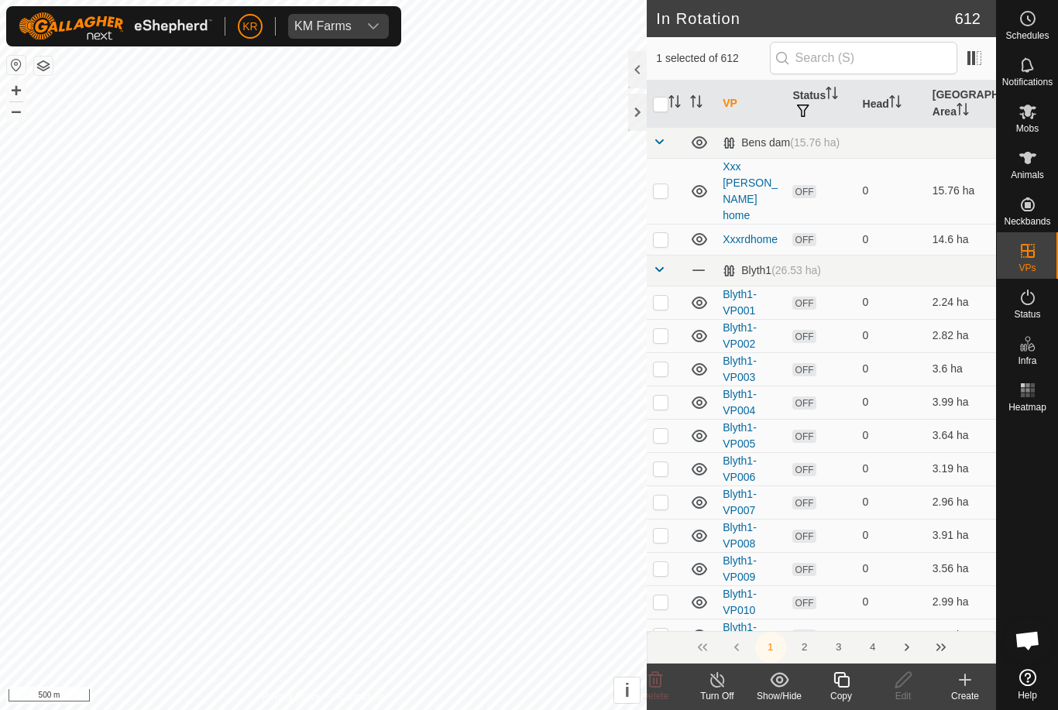
checkbox input "true"
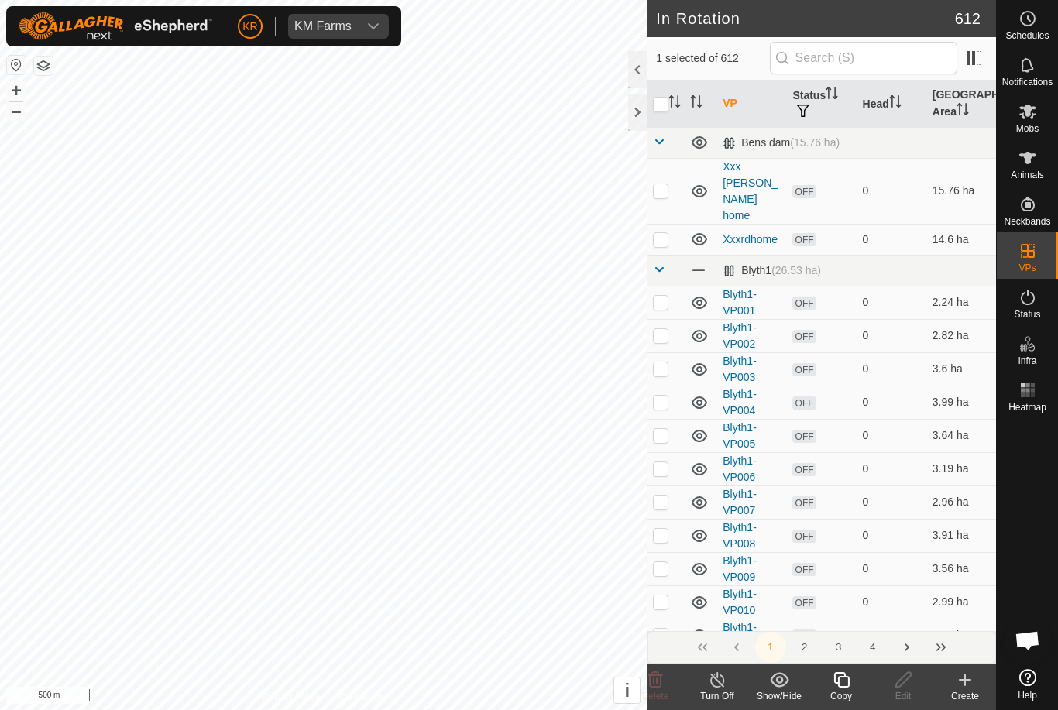
checkbox input "true"
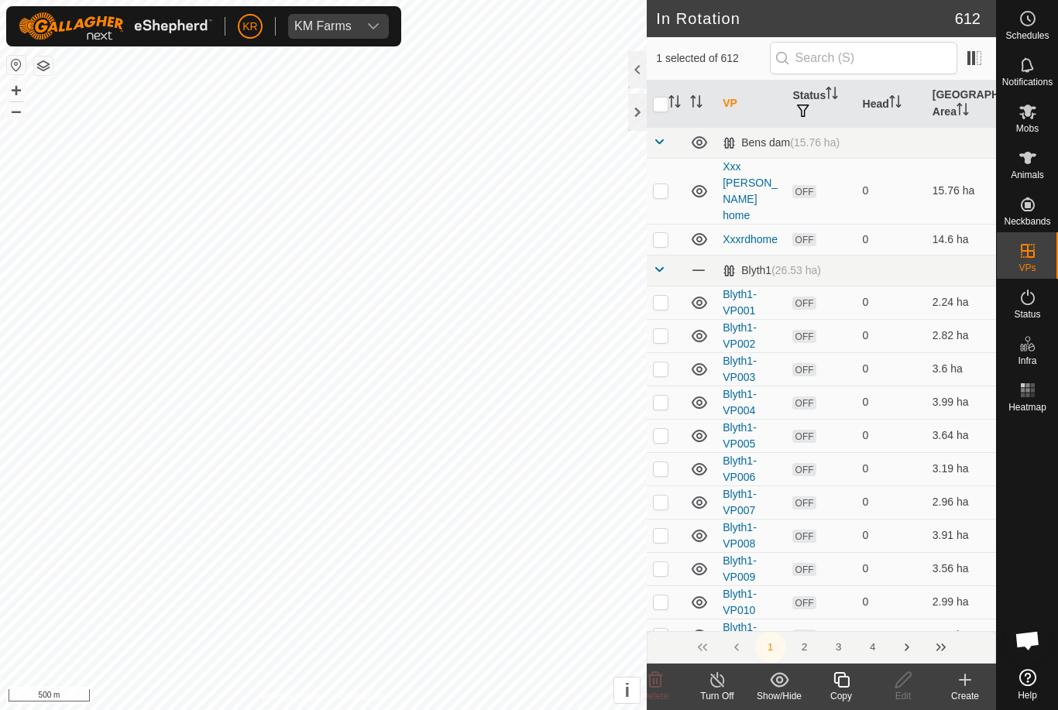
checkbox input "true"
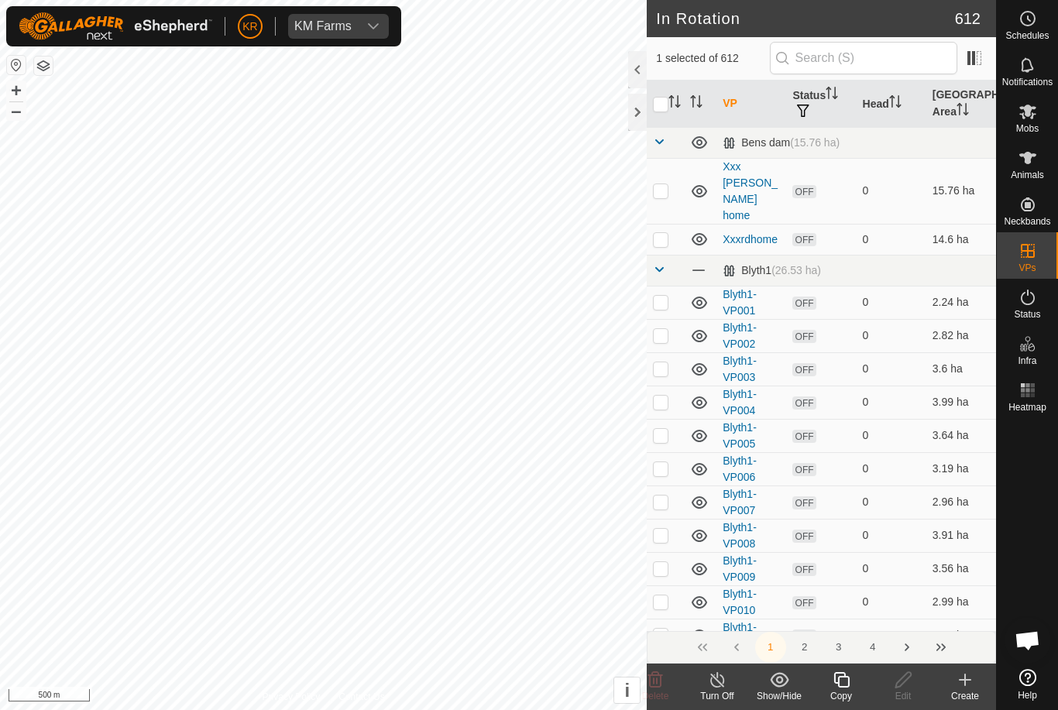
checkbox input "true"
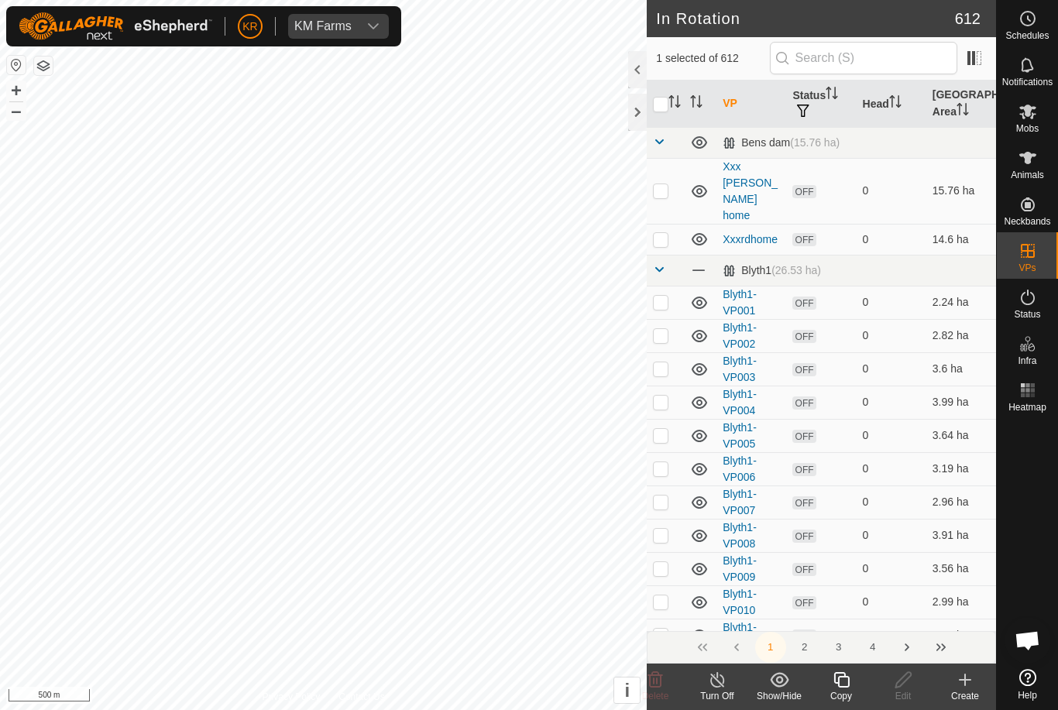
checkbox input "true"
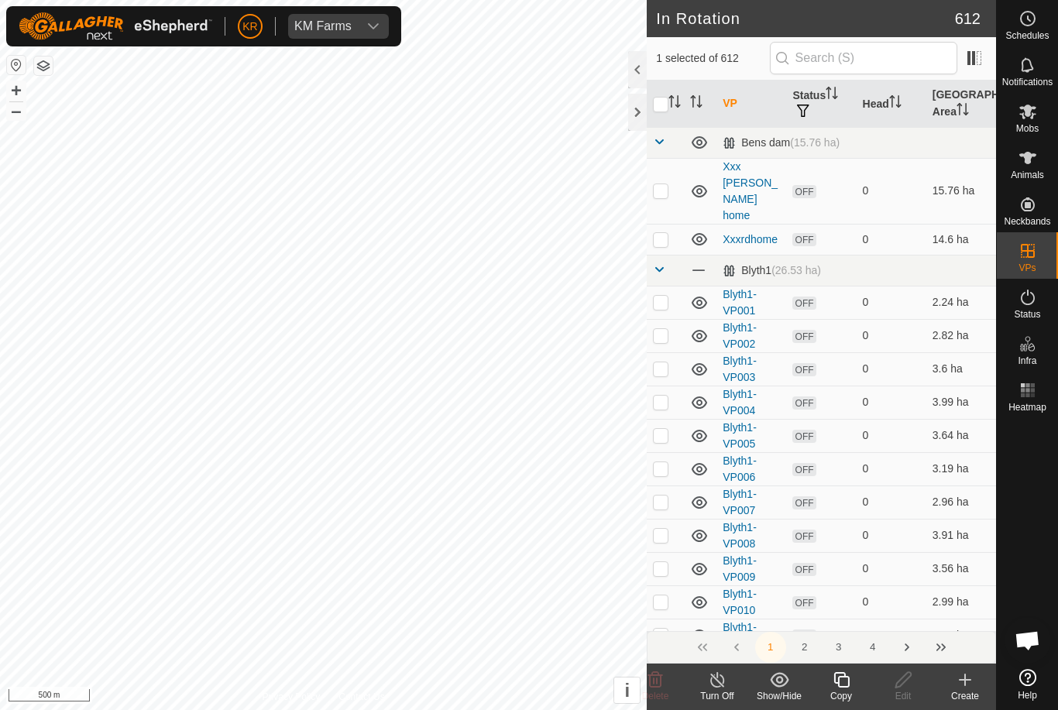
checkbox input "true"
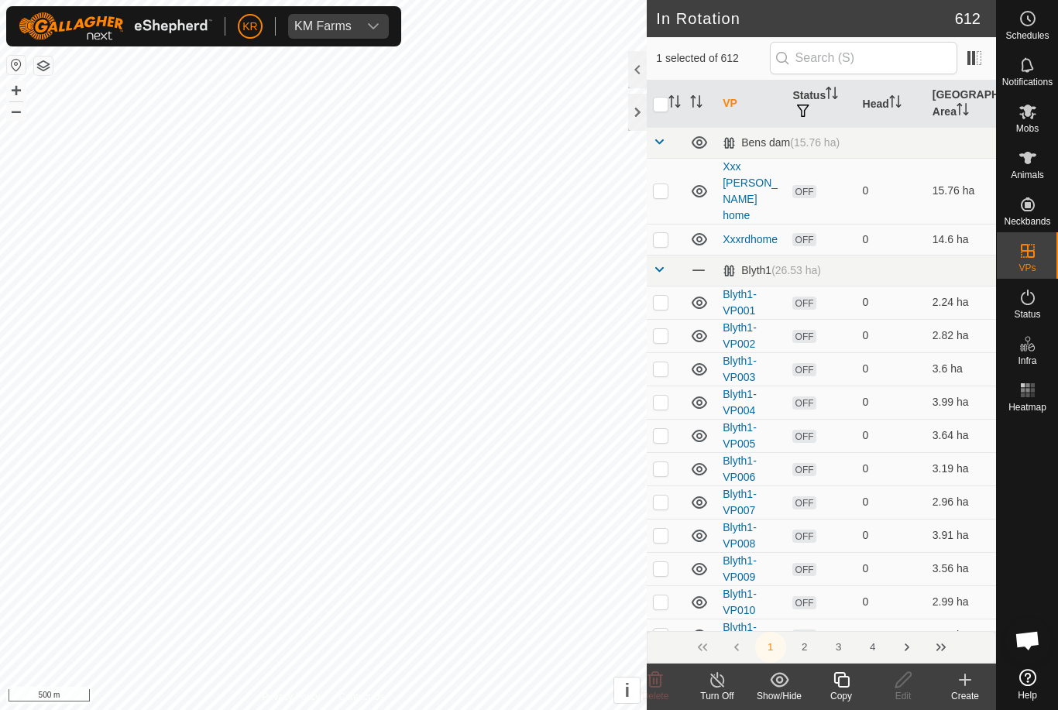
checkbox input "true"
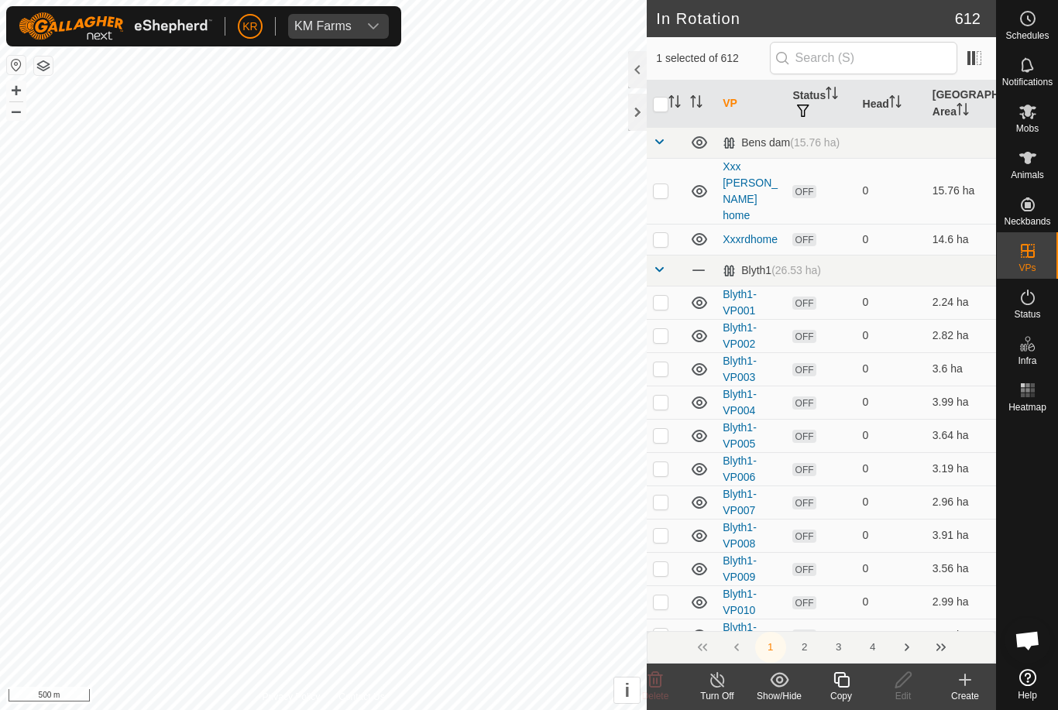
checkbox input "true"
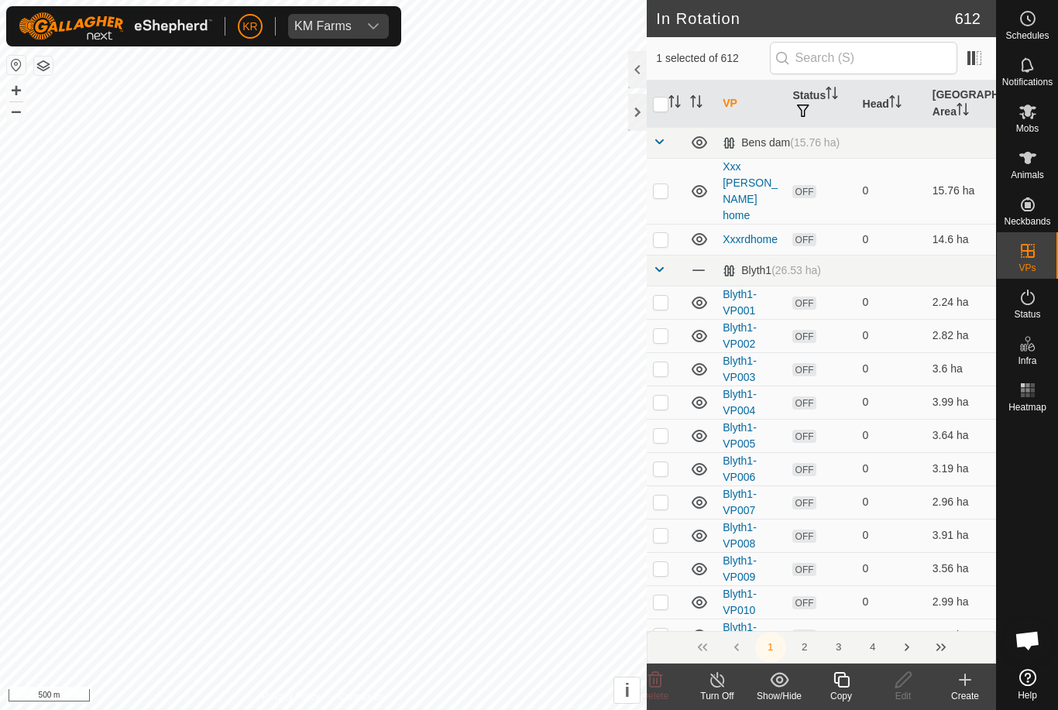
checkbox input "true"
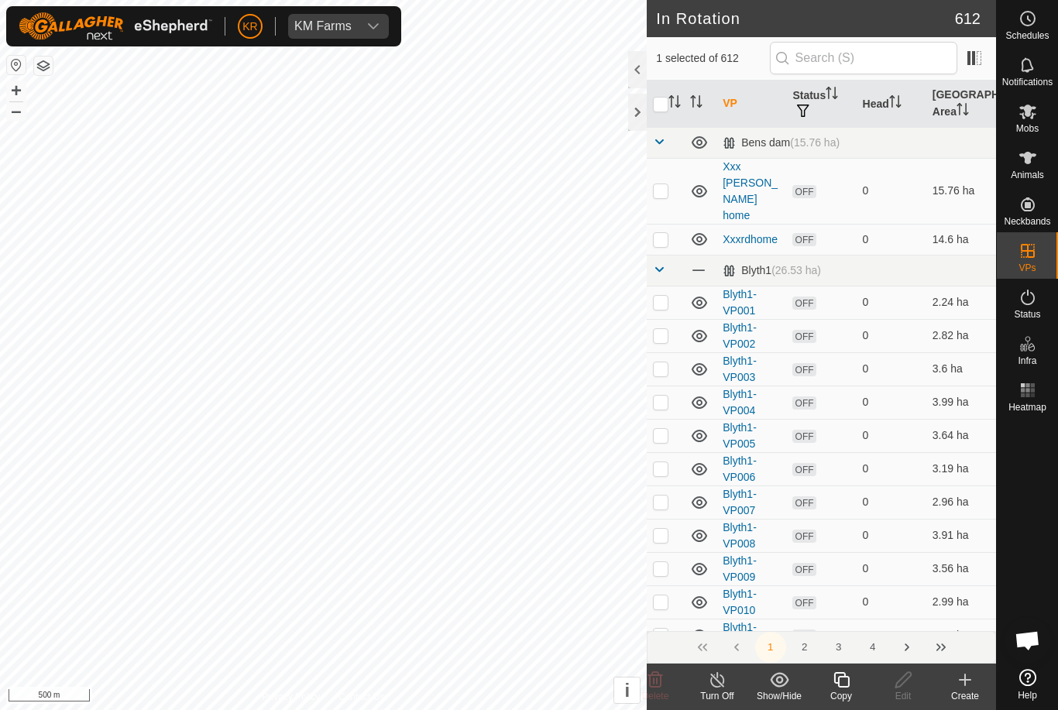
checkbox input "true"
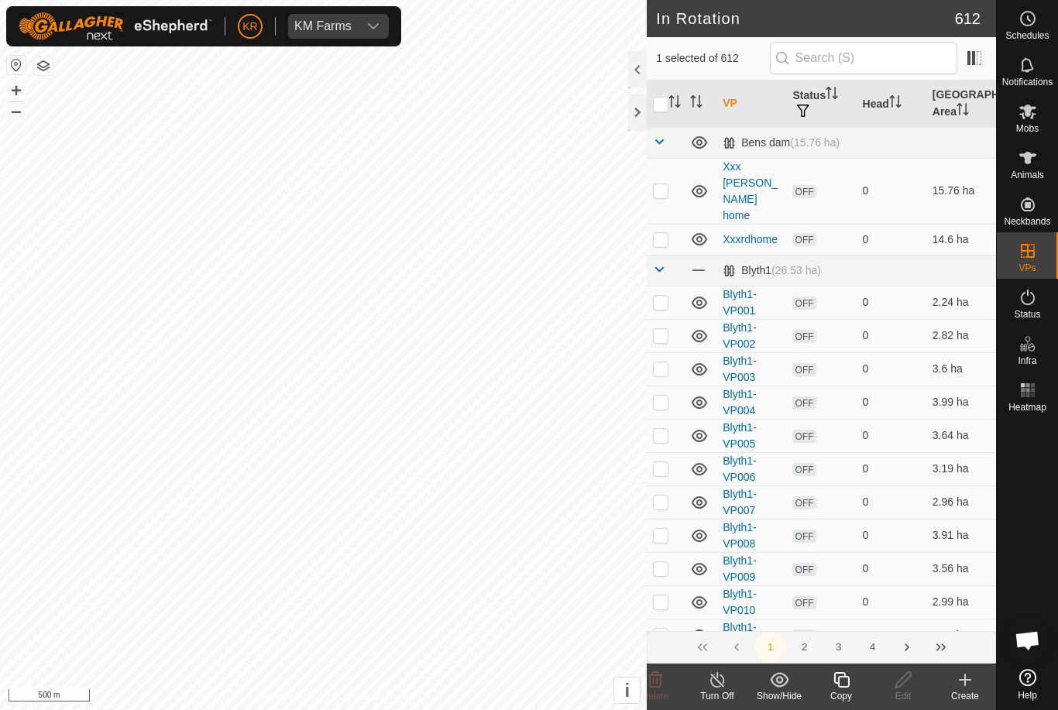
checkbox input "true"
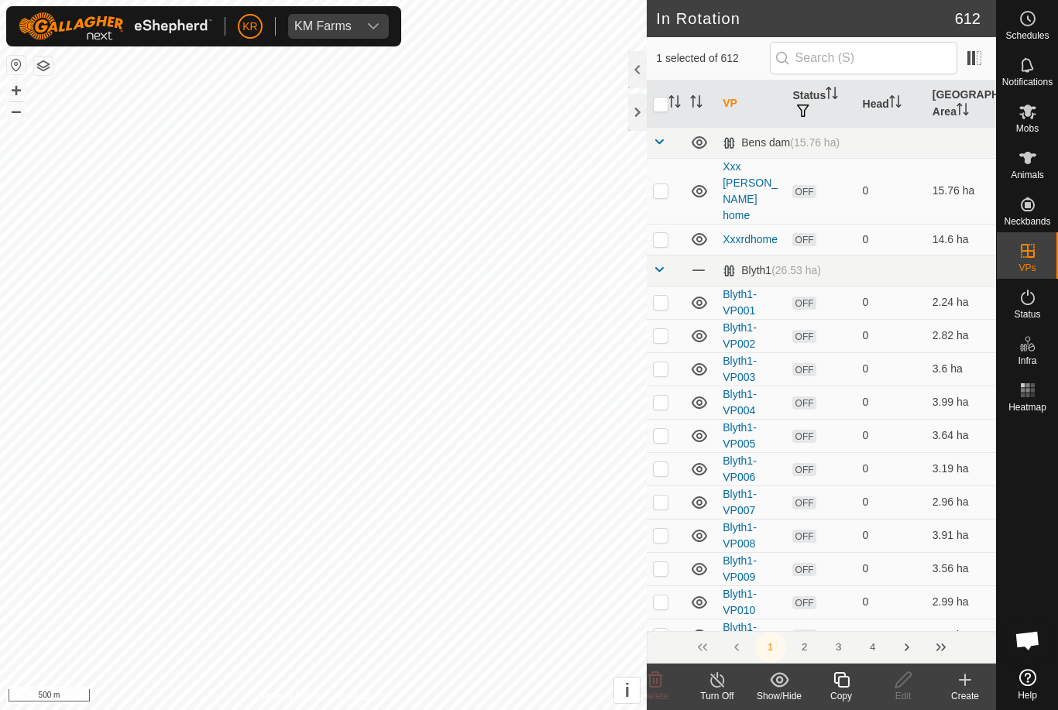
checkbox input "true"
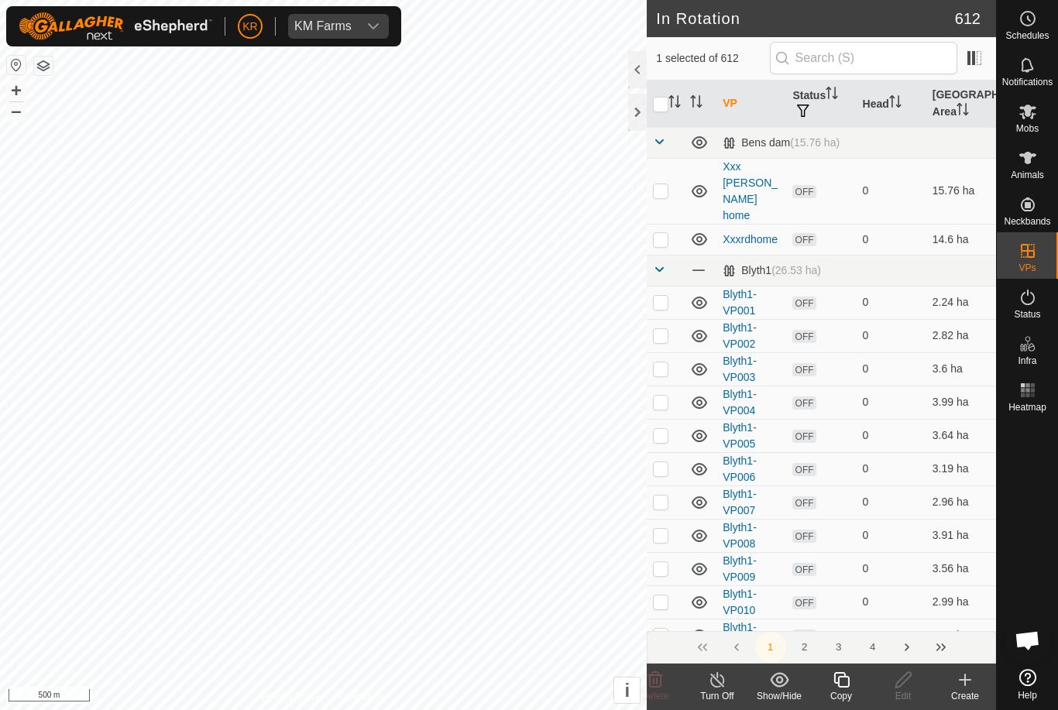
checkbox input "true"
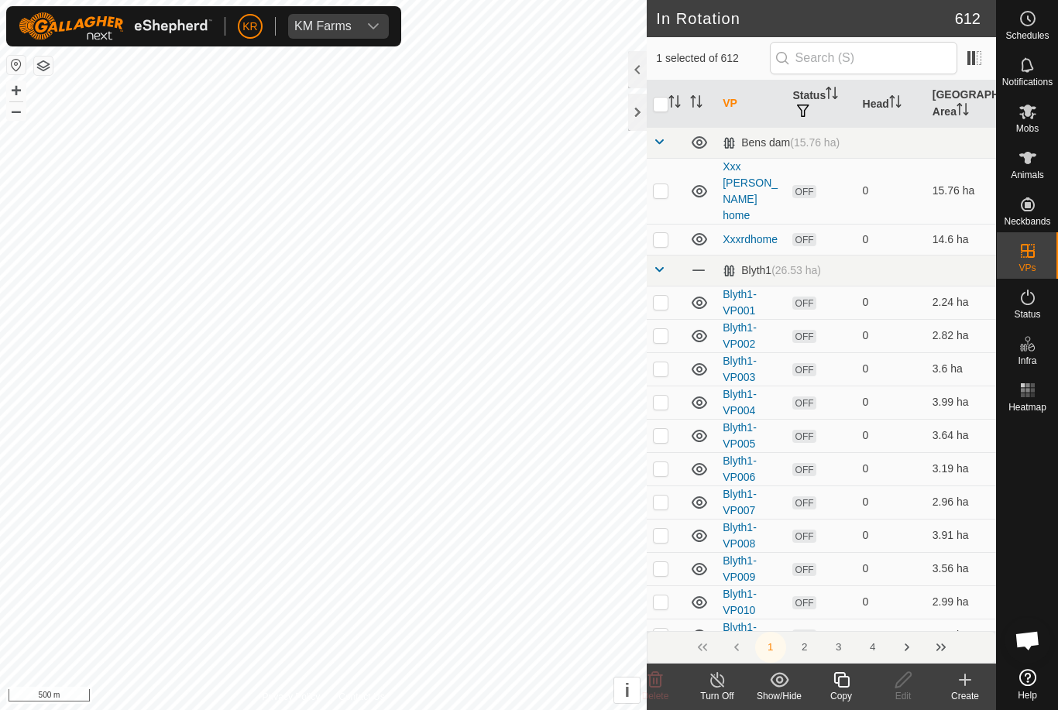
checkbox input "true"
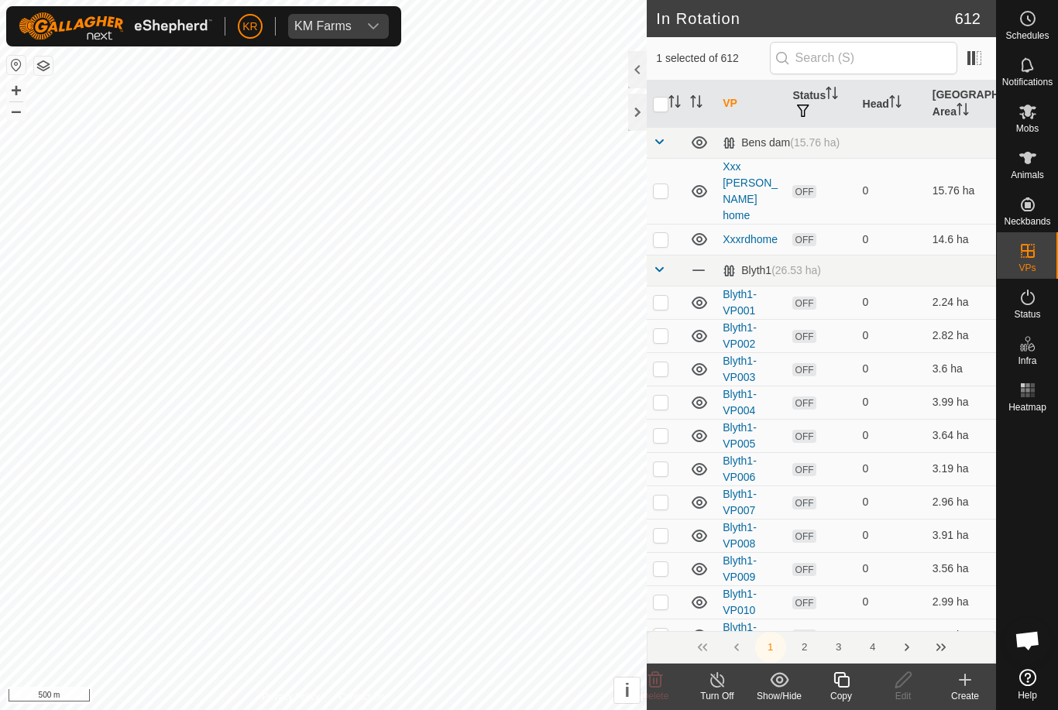
checkbox input "true"
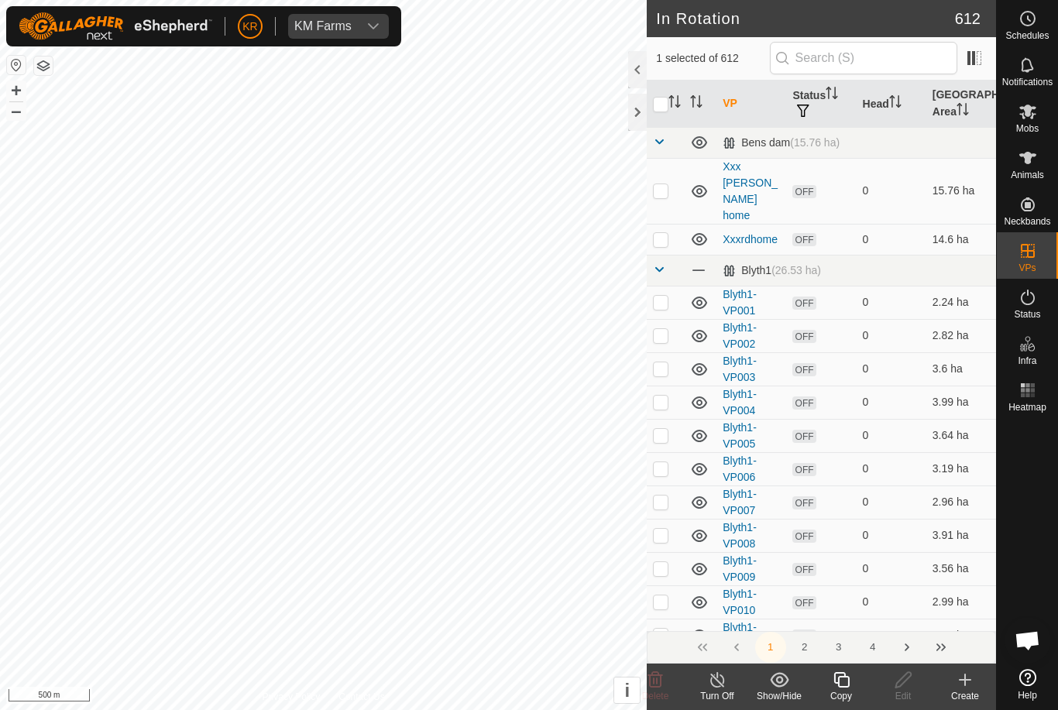
checkbox input "true"
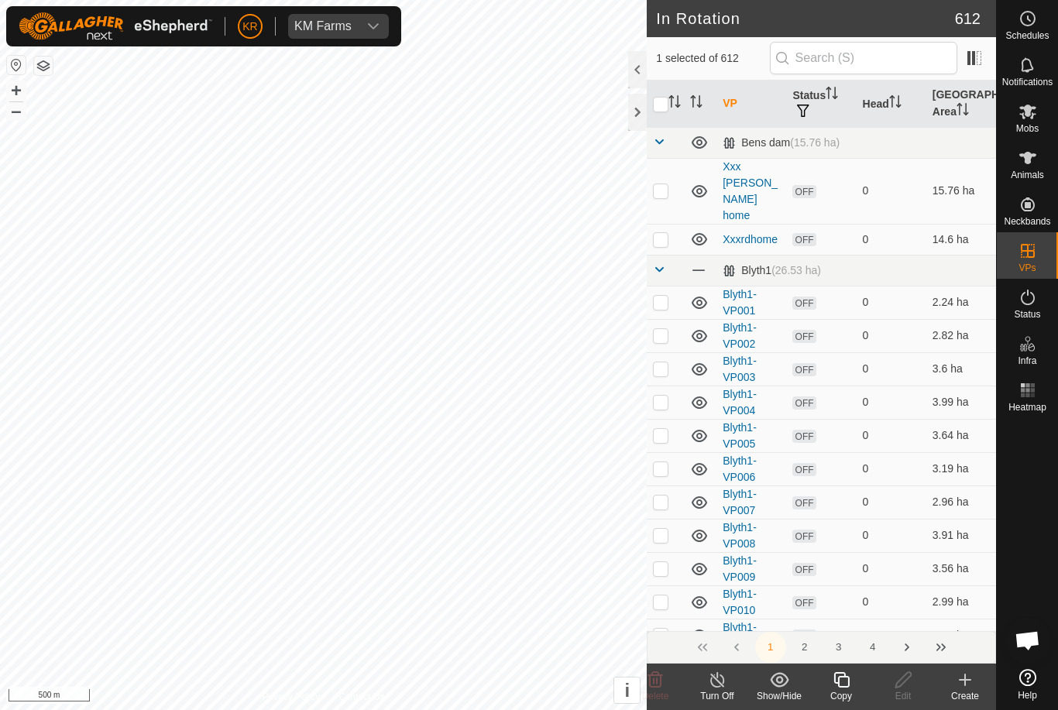
checkbox input "true"
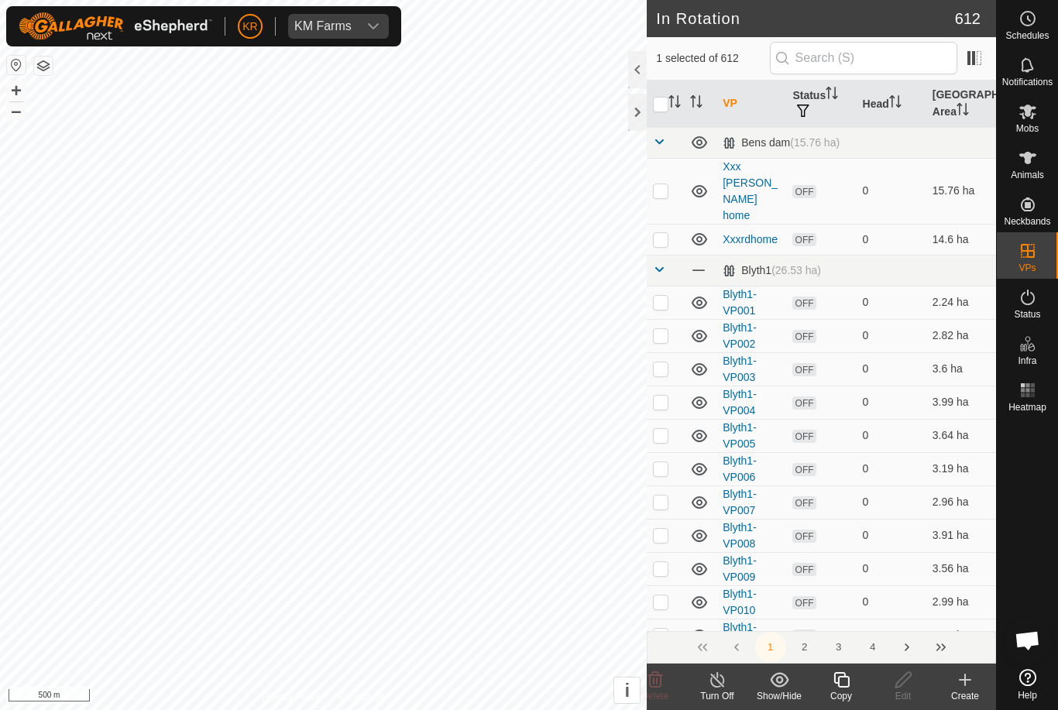
checkbox input "true"
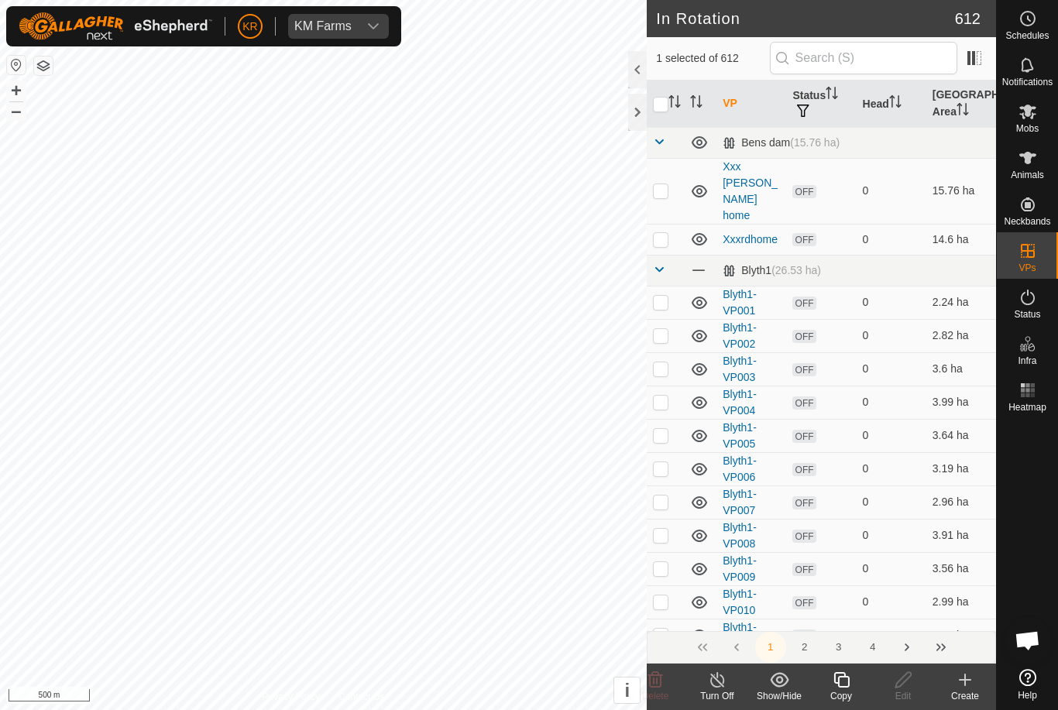
checkbox input "true"
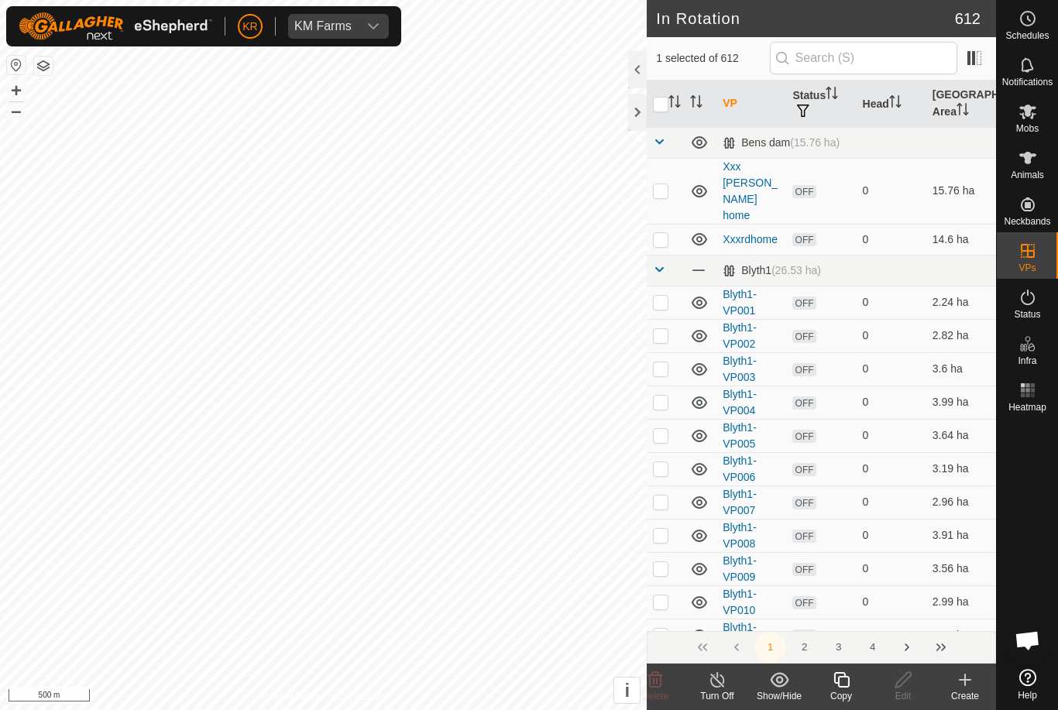
checkbox input "true"
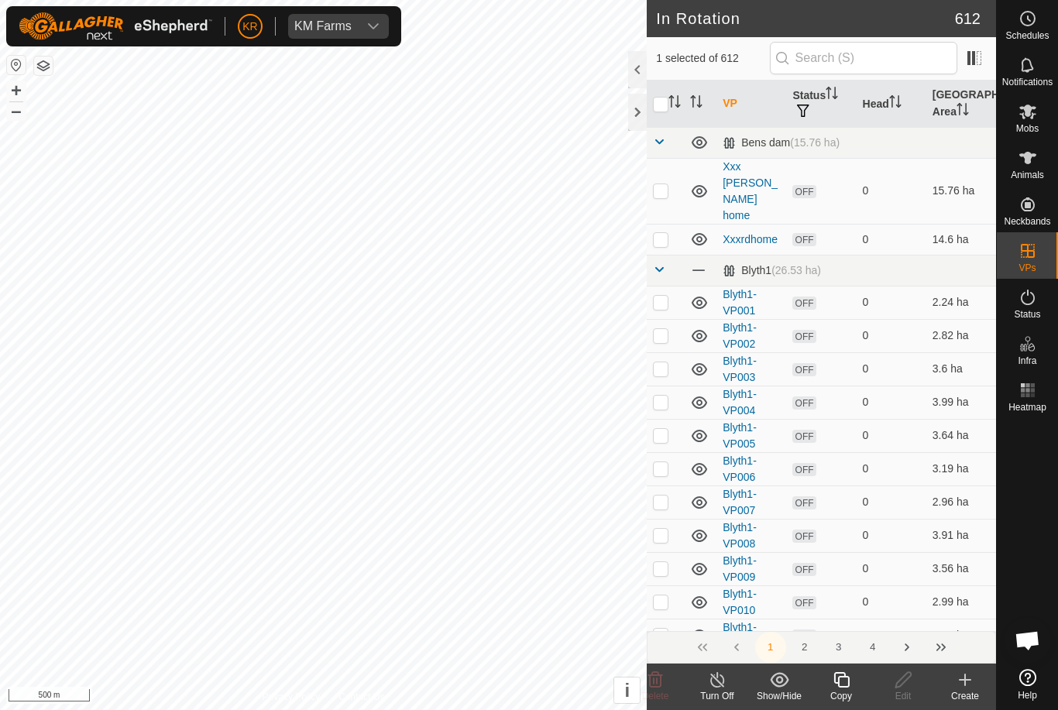
checkbox input "true"
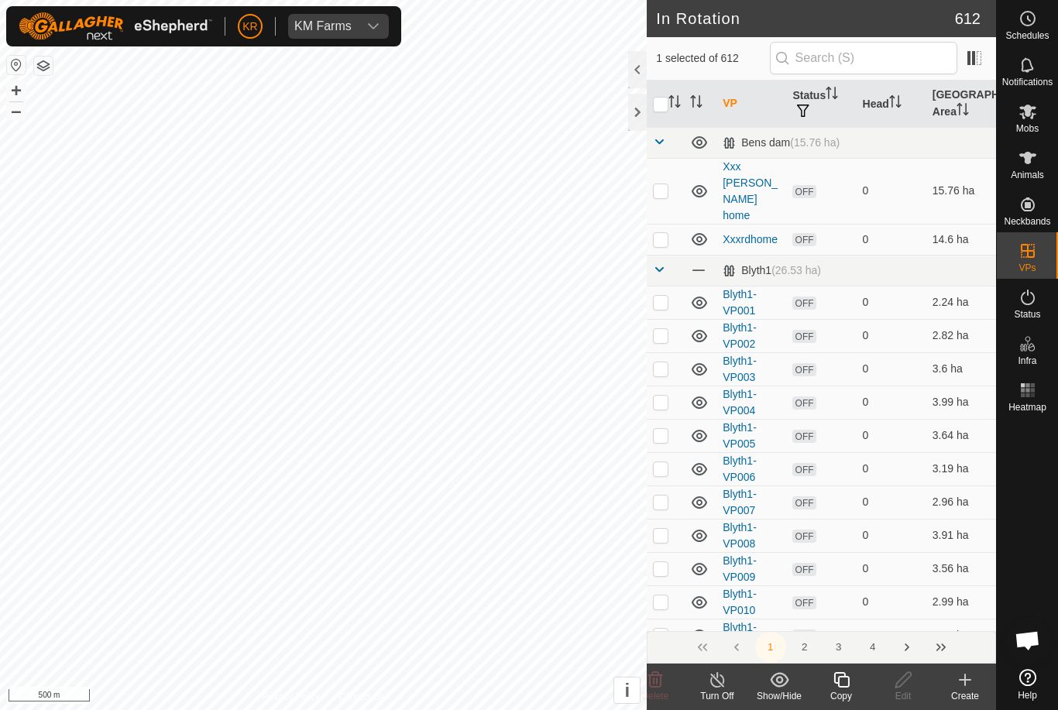
checkbox input "true"
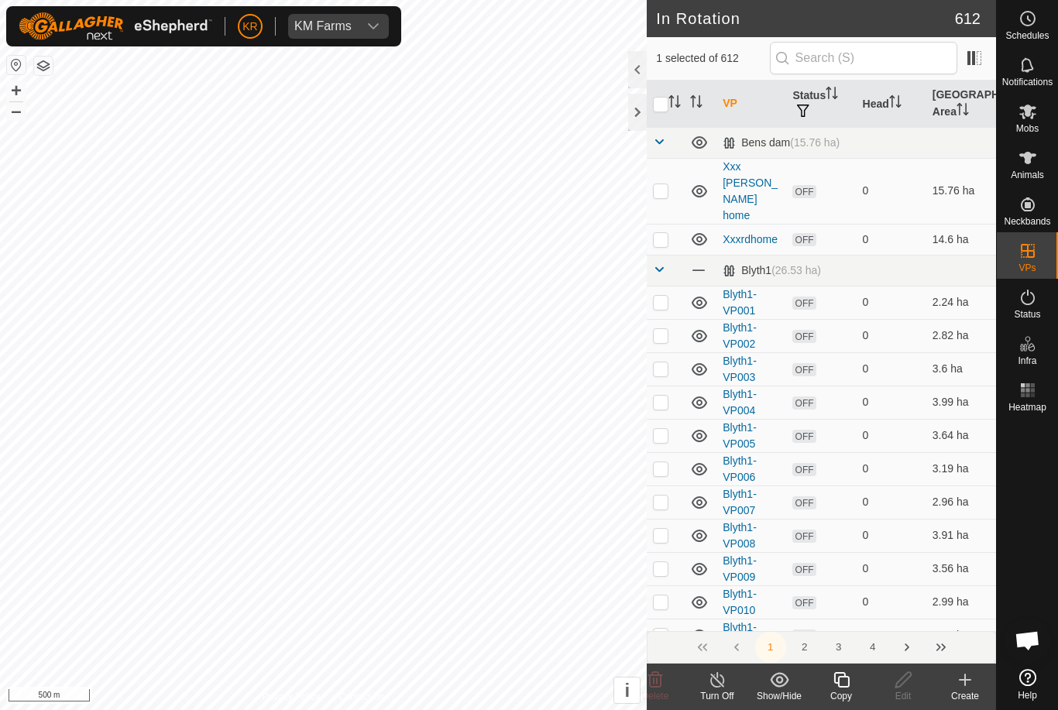
checkbox input "true"
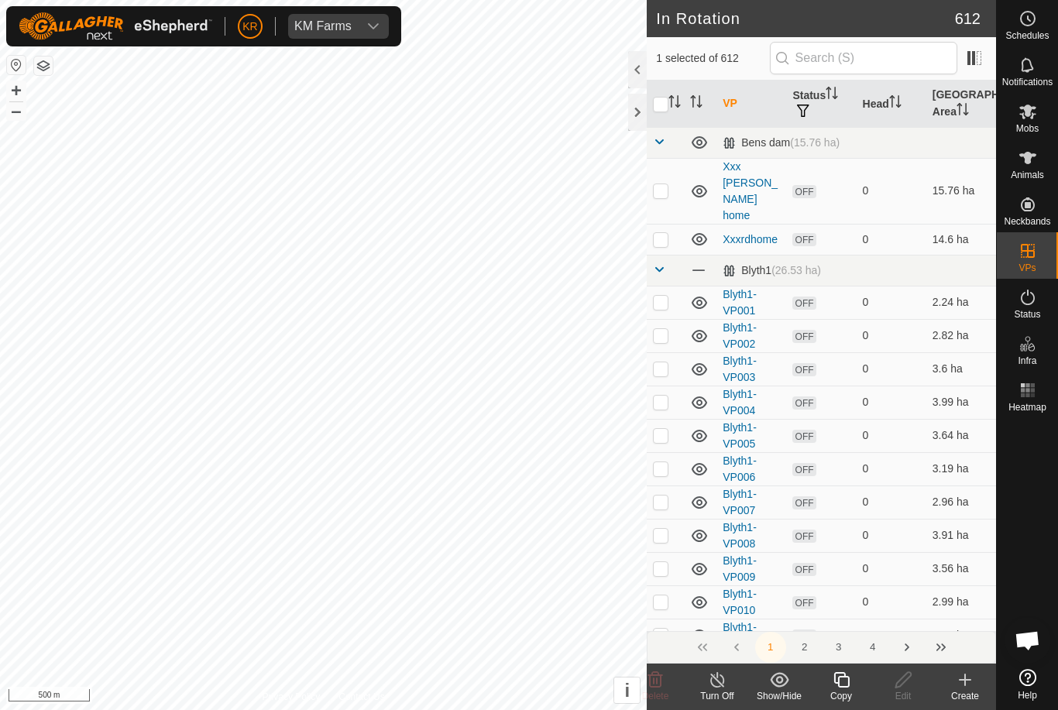
checkbox input "true"
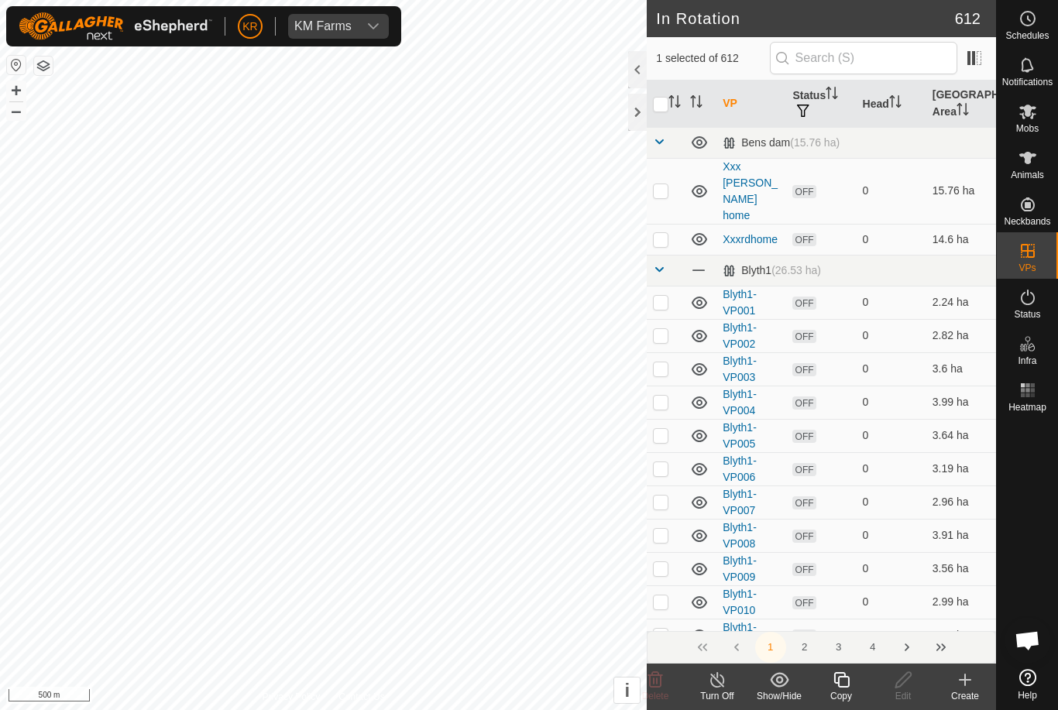
checkbox input "true"
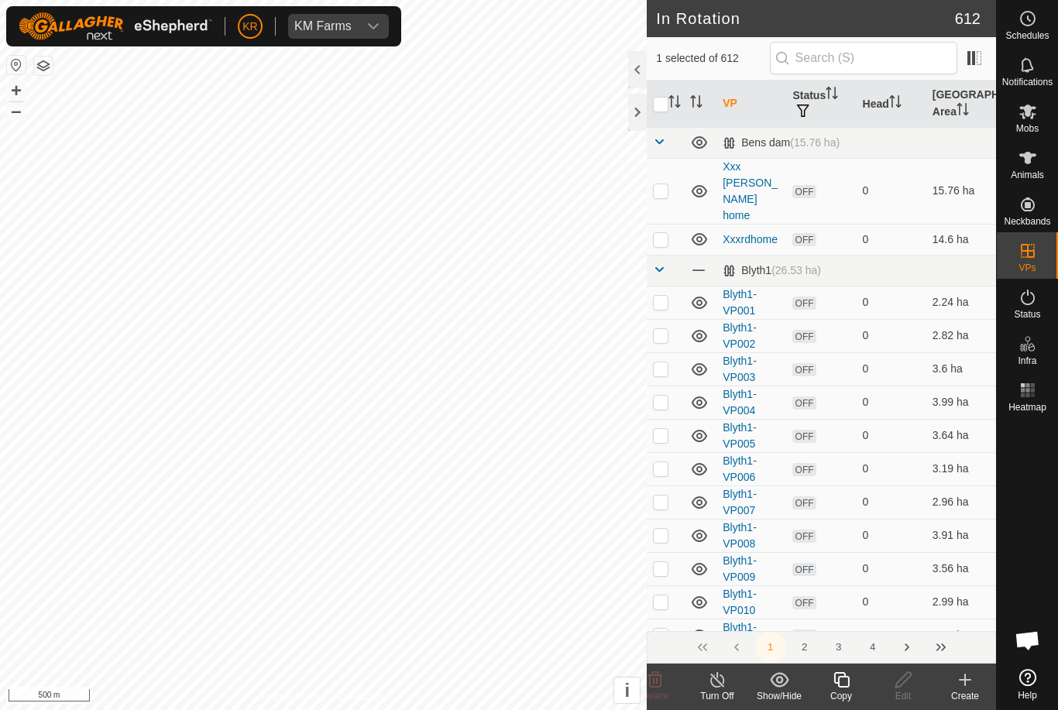
checkbox input "true"
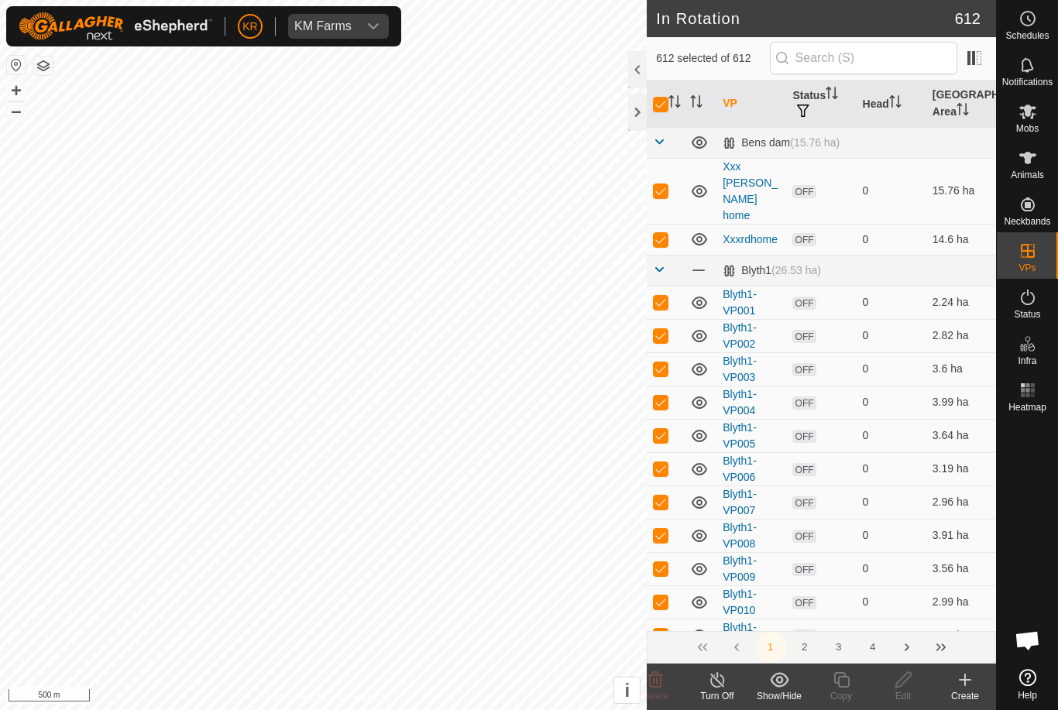
click at [663, 98] on input "checkbox" at bounding box center [660, 104] width 15 height 15
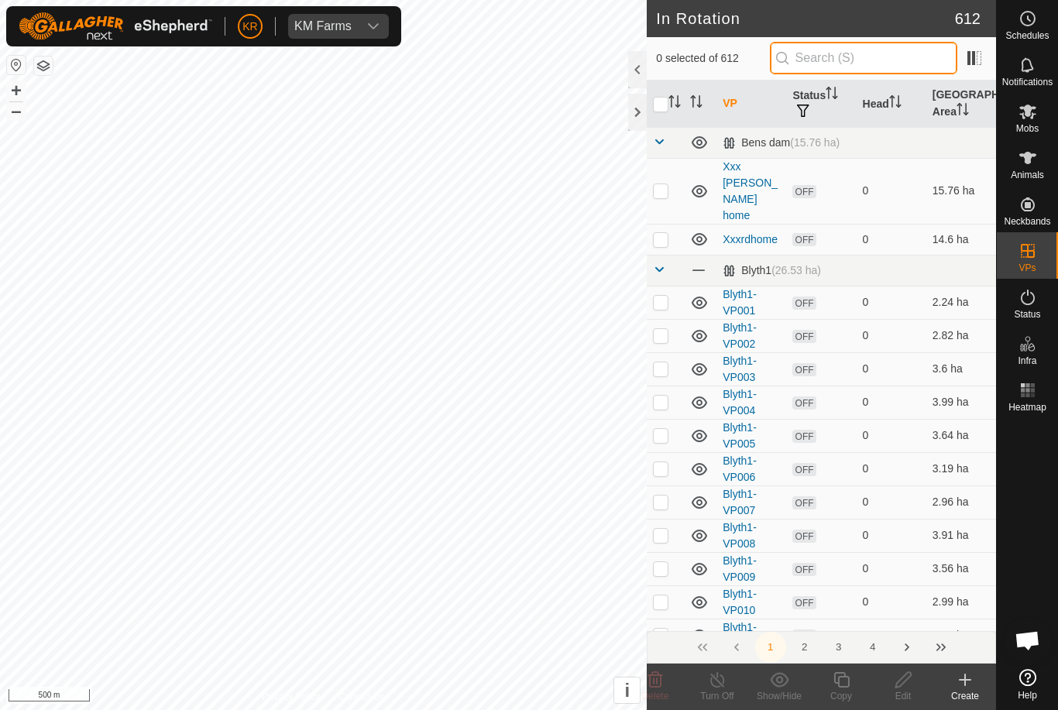
click at [866, 50] on input "text" at bounding box center [863, 58] width 187 height 33
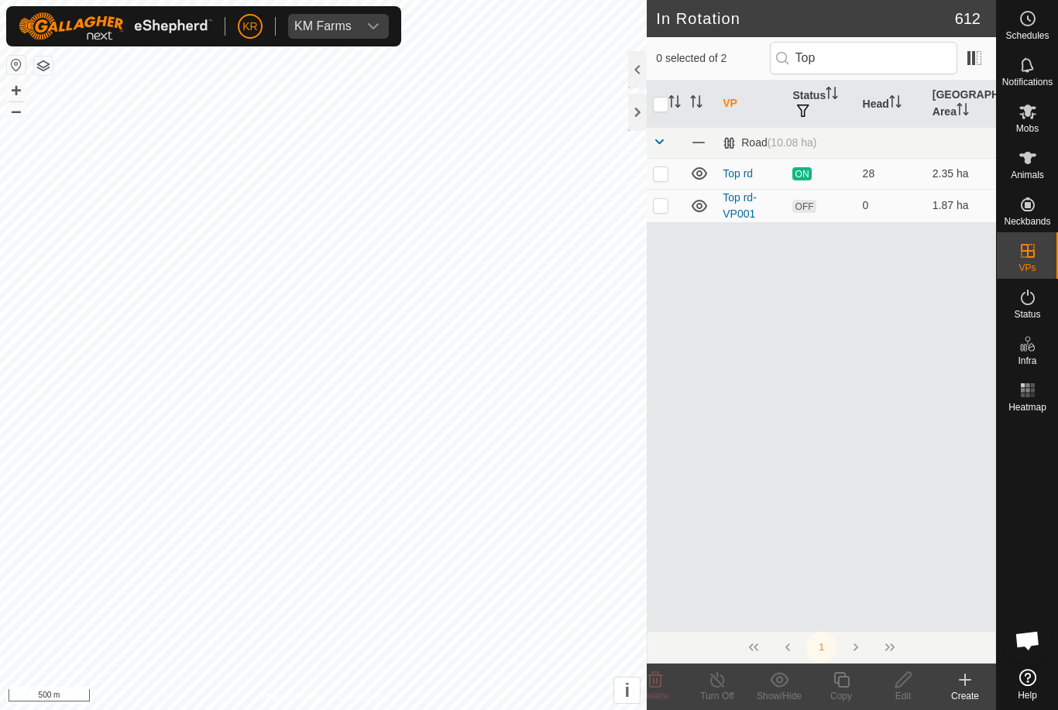
click at [665, 201] on p-checkbox at bounding box center [660, 205] width 15 height 12
click at [907, 688] on icon at bounding box center [903, 680] width 19 height 19
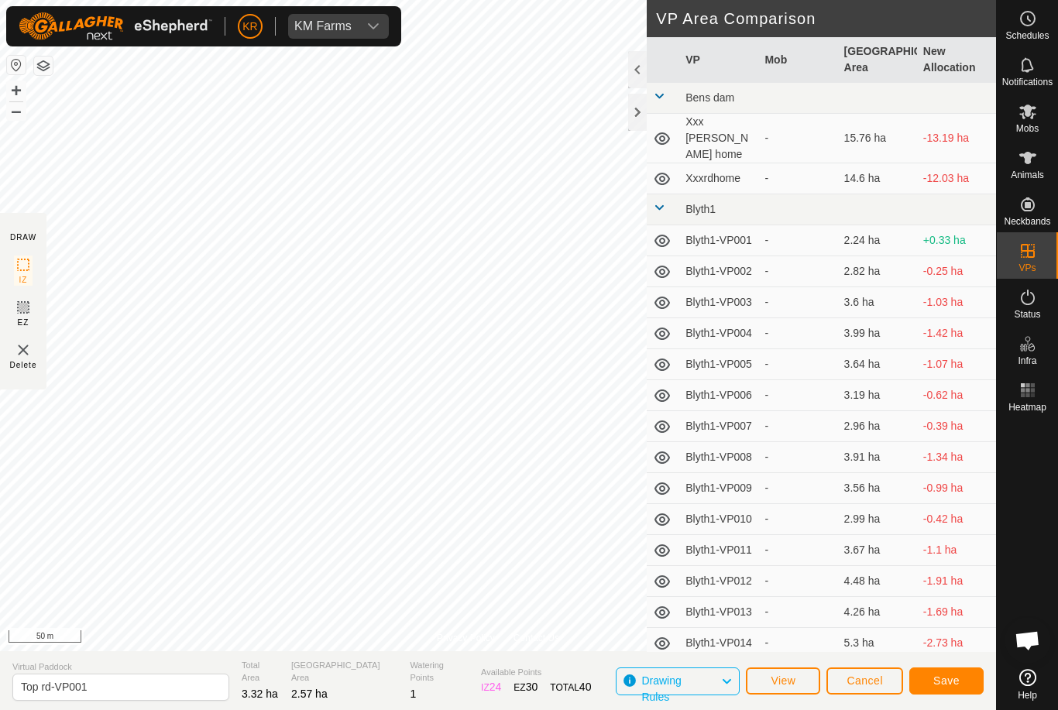
click at [962, 683] on button "Save" at bounding box center [946, 681] width 74 height 27
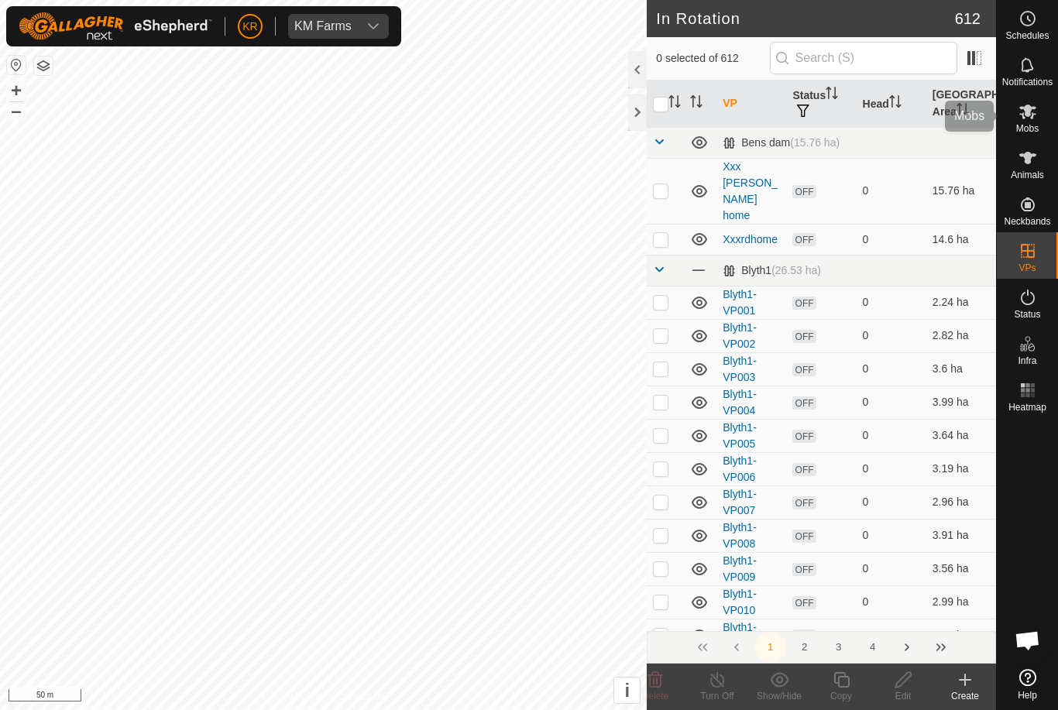
click at [1032, 112] on icon at bounding box center [1028, 111] width 19 height 19
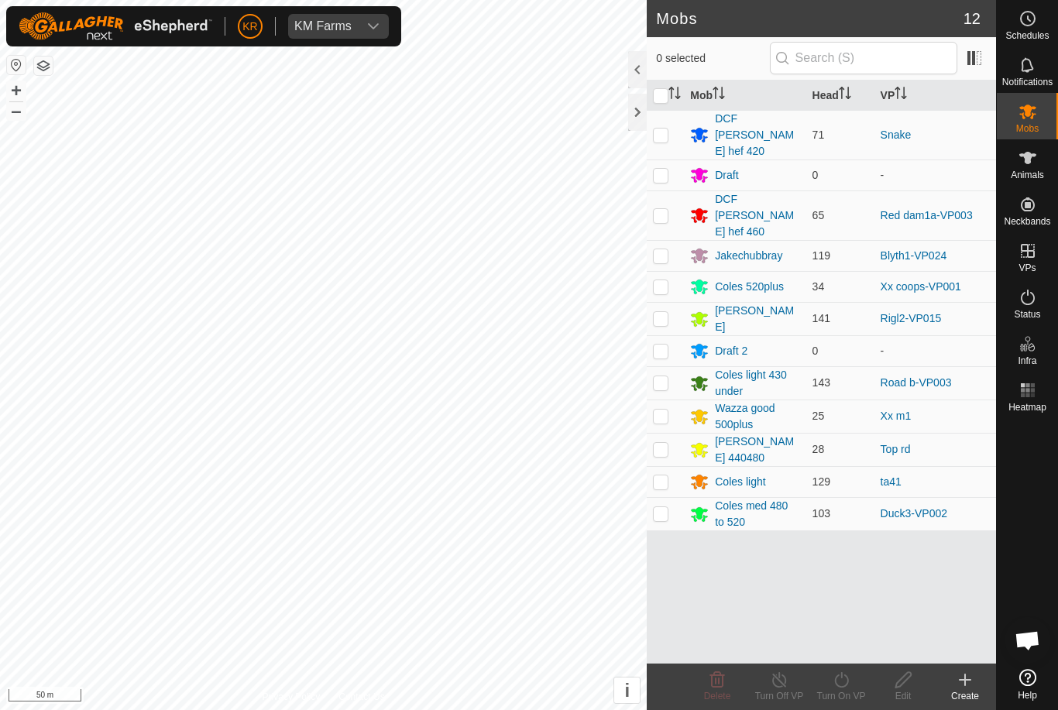
click at [662, 433] on td at bounding box center [665, 449] width 37 height 33
click at [847, 689] on div "Turn On VP" at bounding box center [841, 696] width 62 height 14
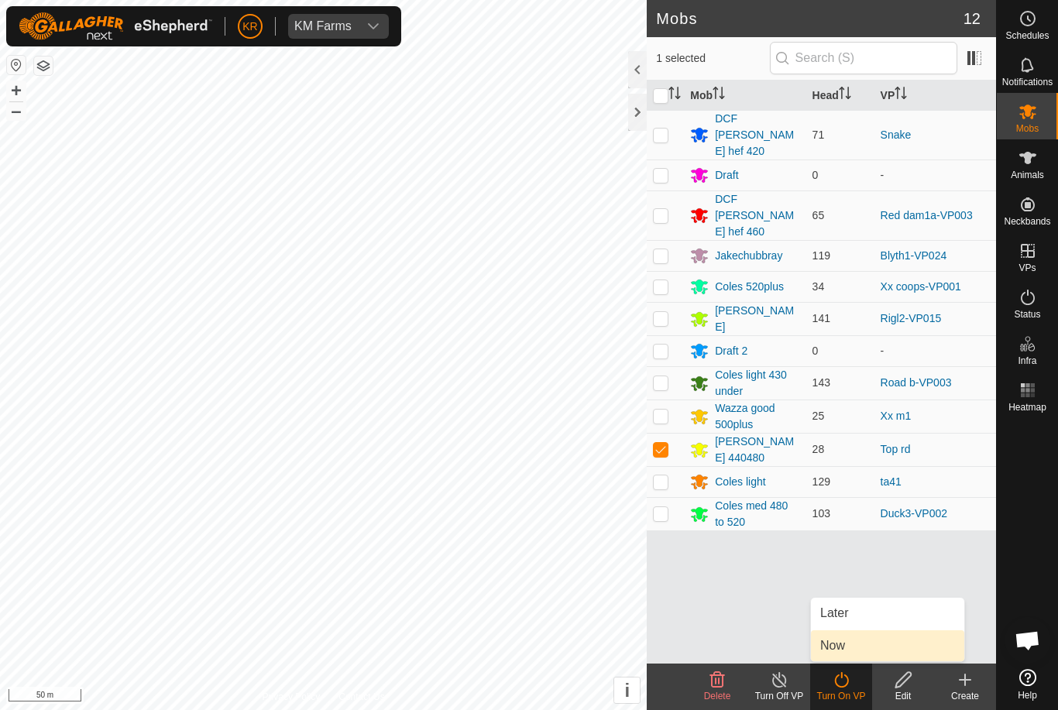
click at [902, 647] on link "Now" at bounding box center [887, 646] width 153 height 31
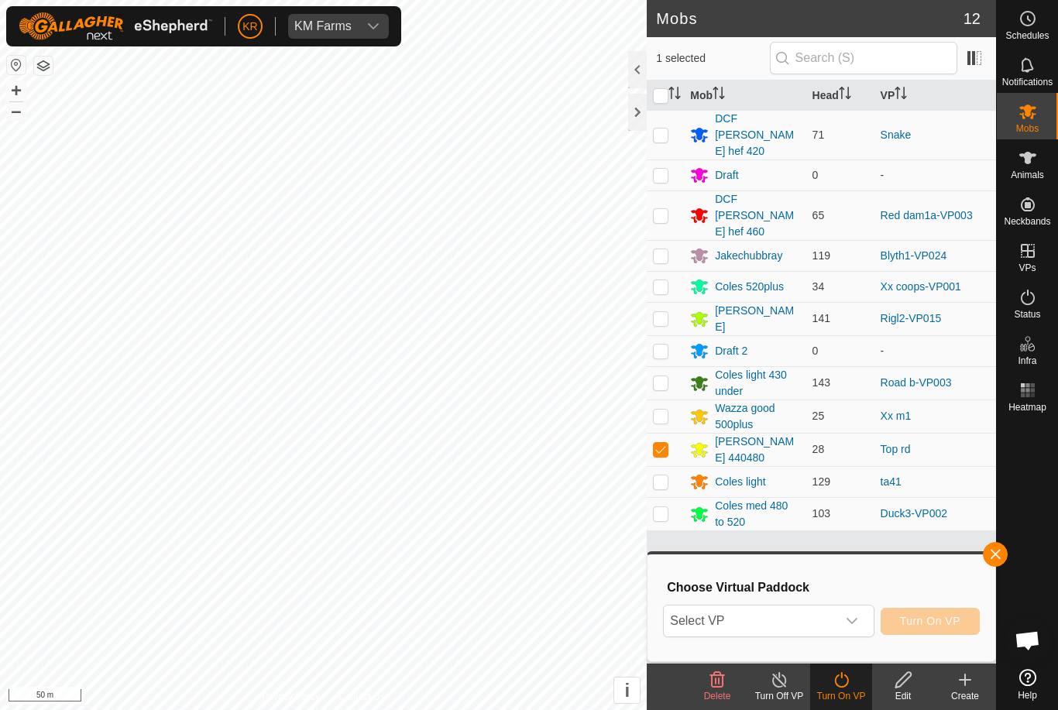
click at [857, 625] on icon "dropdown trigger" at bounding box center [852, 621] width 12 height 12
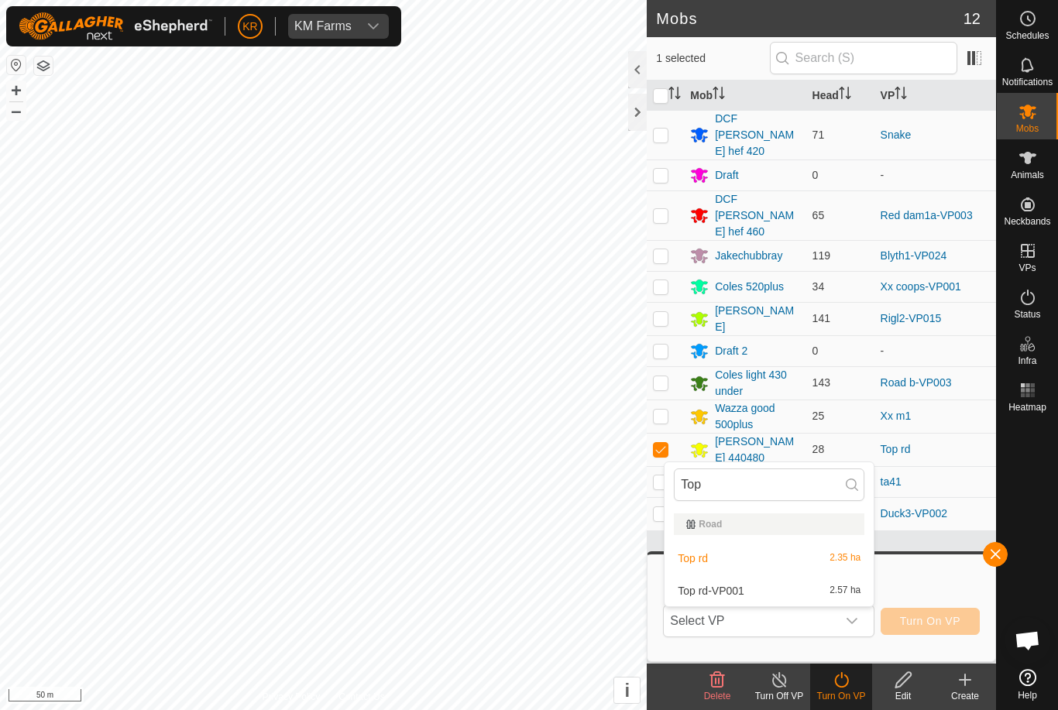
click at [842, 592] on span "2.57 ha" at bounding box center [845, 591] width 31 height 11
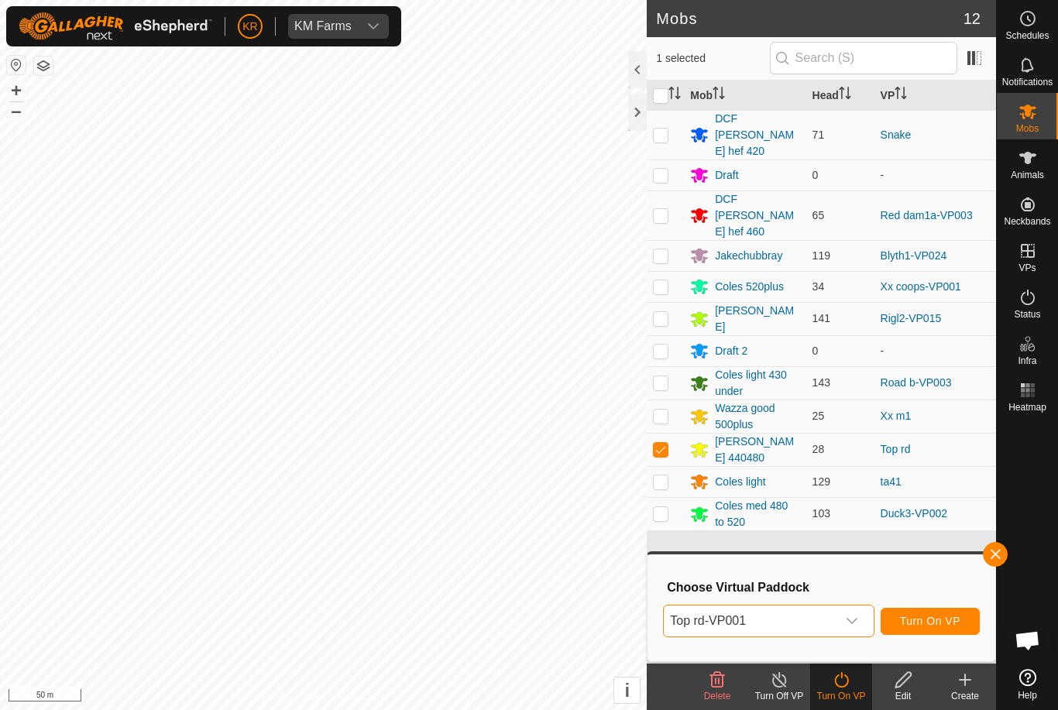
click at [954, 624] on span "Turn On VP" at bounding box center [930, 621] width 60 height 12
